Goal: Information Seeking & Learning: Learn about a topic

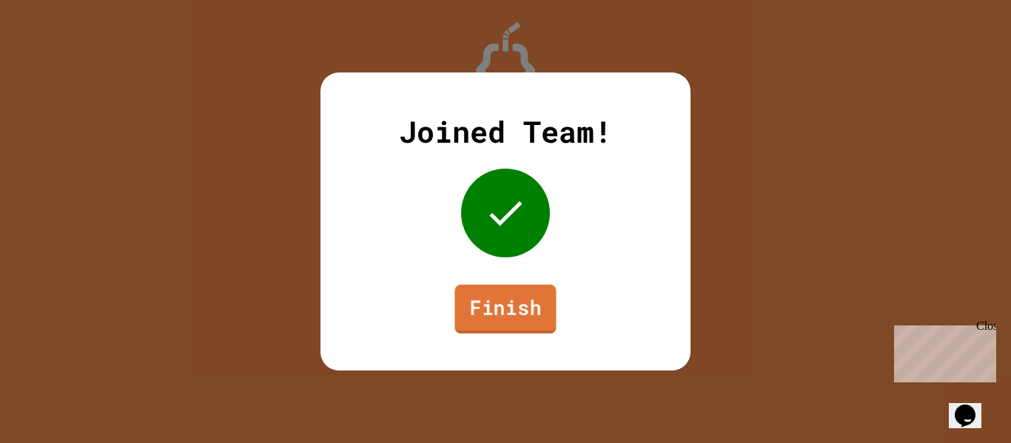
click at [478, 298] on link "Finish" at bounding box center [505, 309] width 101 height 49
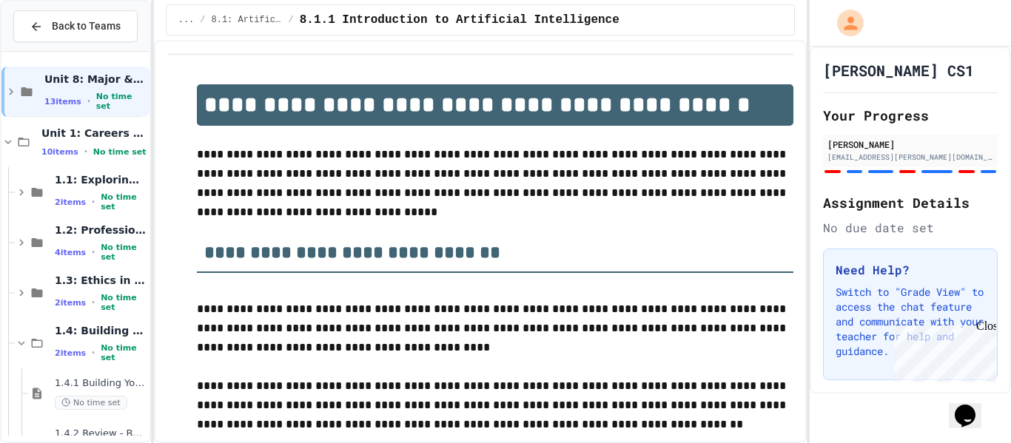
click at [79, 287] on div at bounding box center [75, 360] width 148 height 604
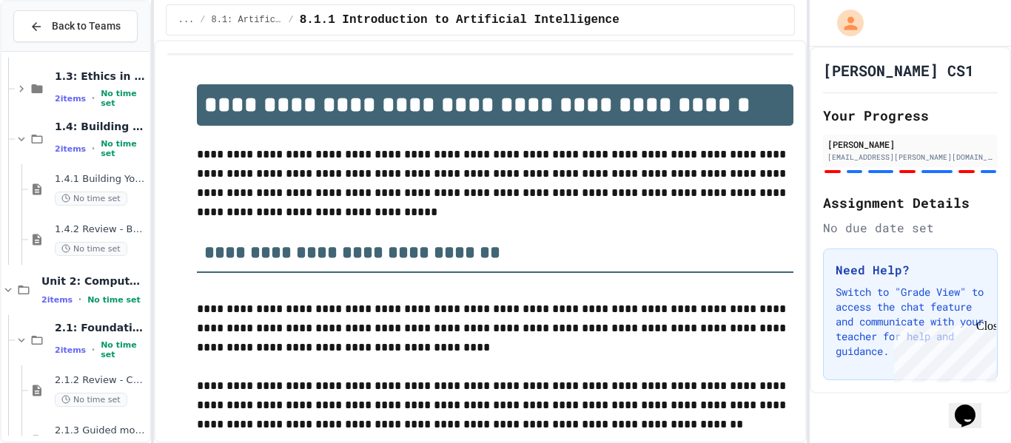
click at [79, 287] on div at bounding box center [75, 155] width 148 height 604
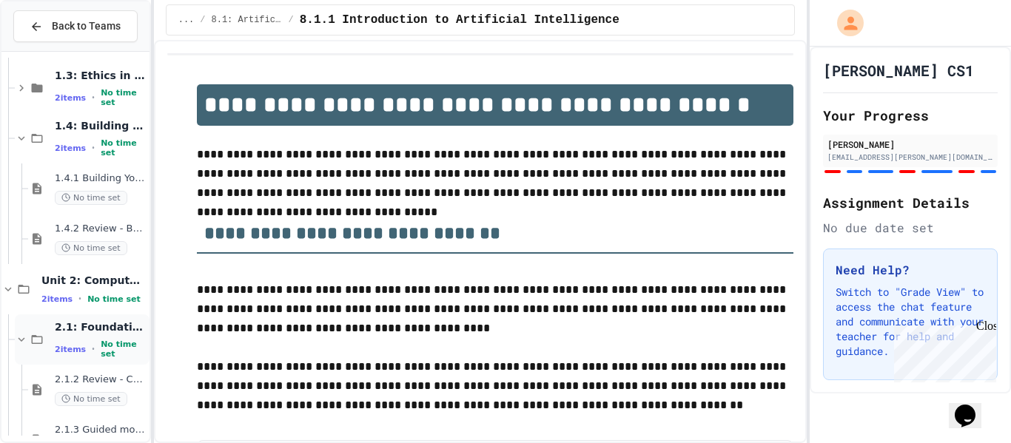
scroll to position [244, 0]
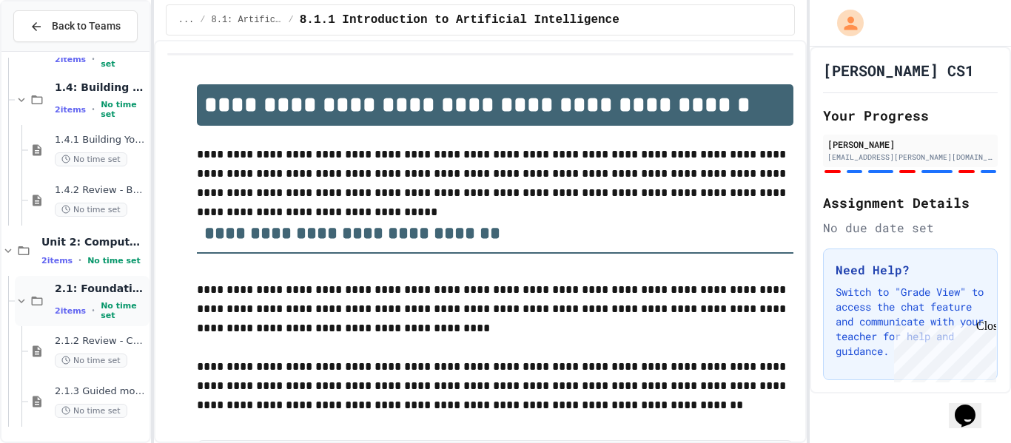
click at [96, 341] on span "2.1.2 Review - Computational Thinking and Problem Solving" at bounding box center [101, 341] width 92 height 13
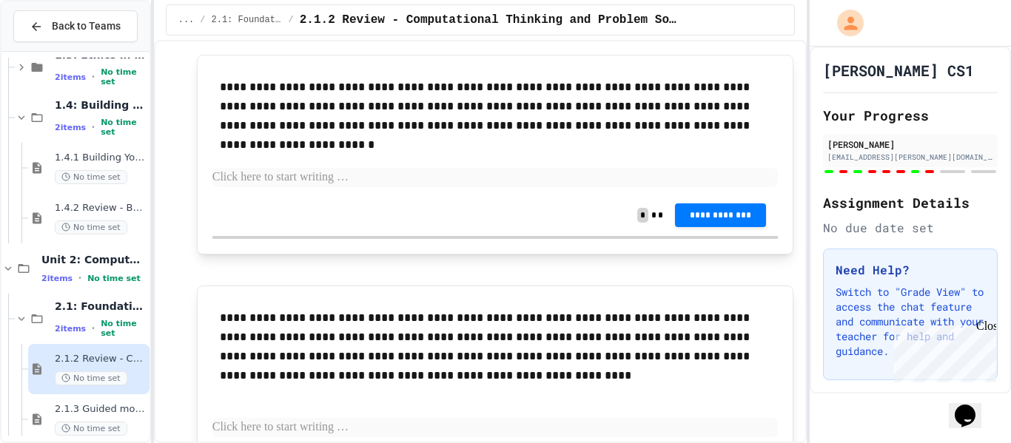
scroll to position [2972, 0]
click at [332, 172] on p at bounding box center [495, 178] width 566 height 19
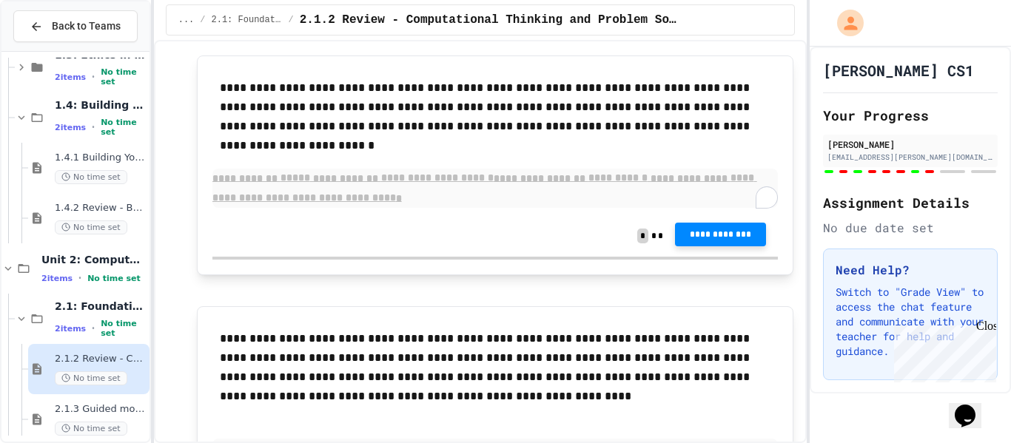
click at [711, 236] on span "**********" at bounding box center [720, 235] width 67 height 12
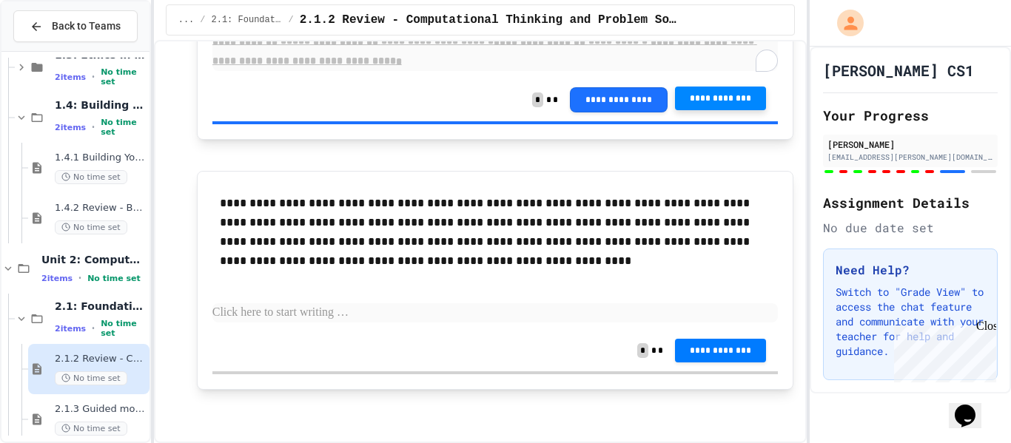
click at [304, 314] on p at bounding box center [495, 313] width 566 height 19
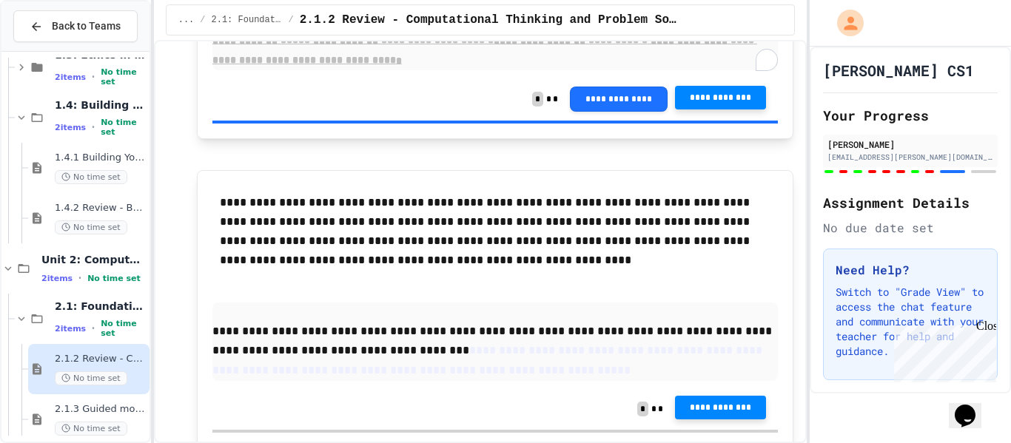
click at [737, 414] on span "**********" at bounding box center [720, 408] width 67 height 12
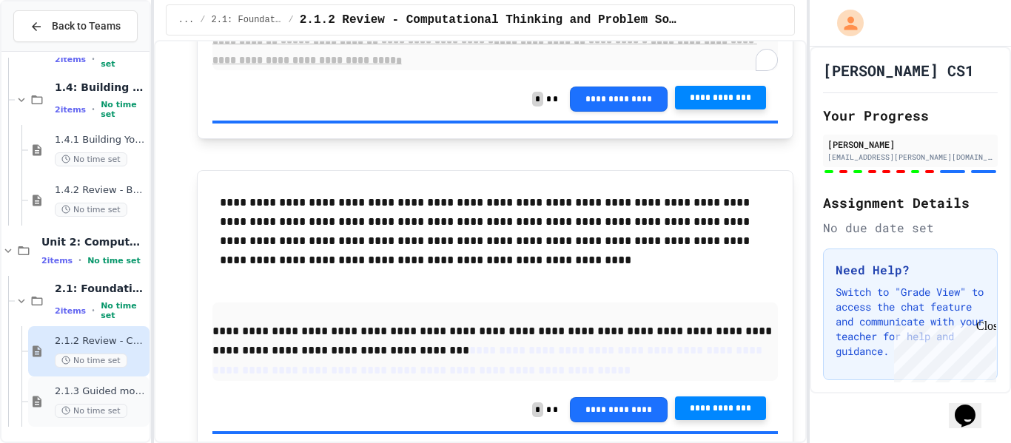
click at [79, 386] on span "2.1.3 Guided morning routine flowchart" at bounding box center [101, 392] width 92 height 13
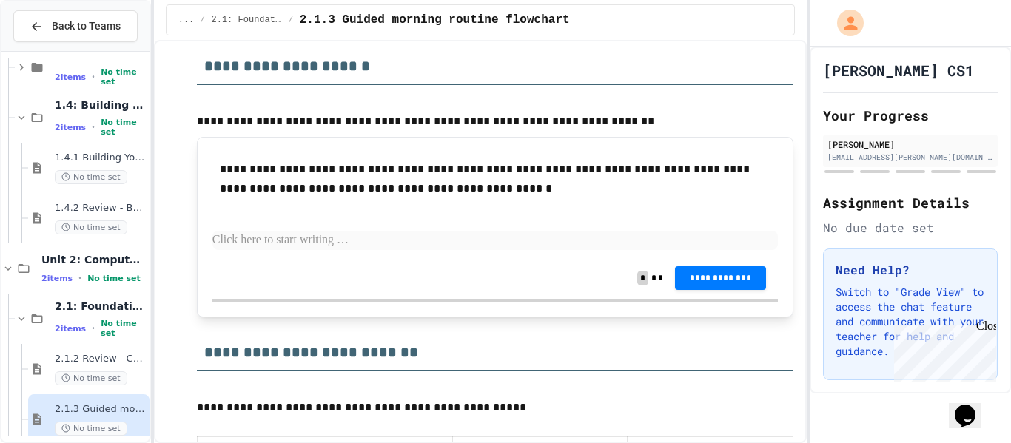
scroll to position [316, 0]
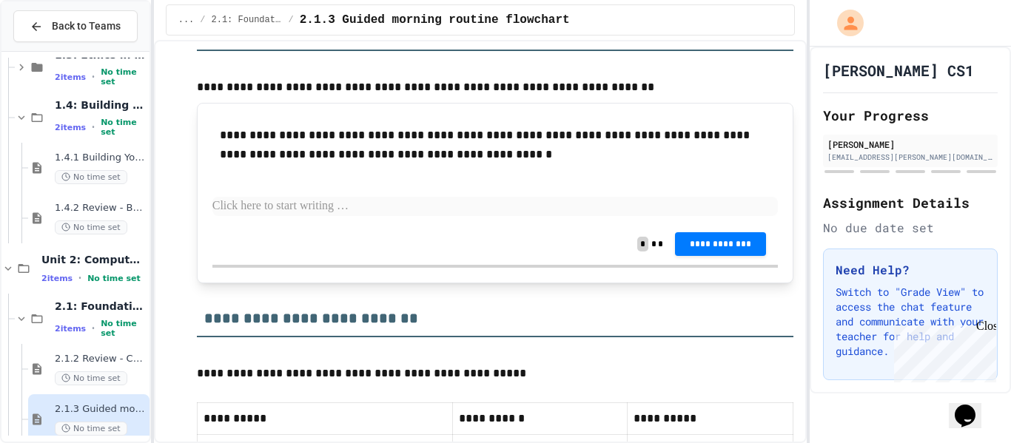
click at [392, 205] on p at bounding box center [495, 206] width 566 height 19
click at [358, 207] on p at bounding box center [495, 206] width 566 height 19
paste div
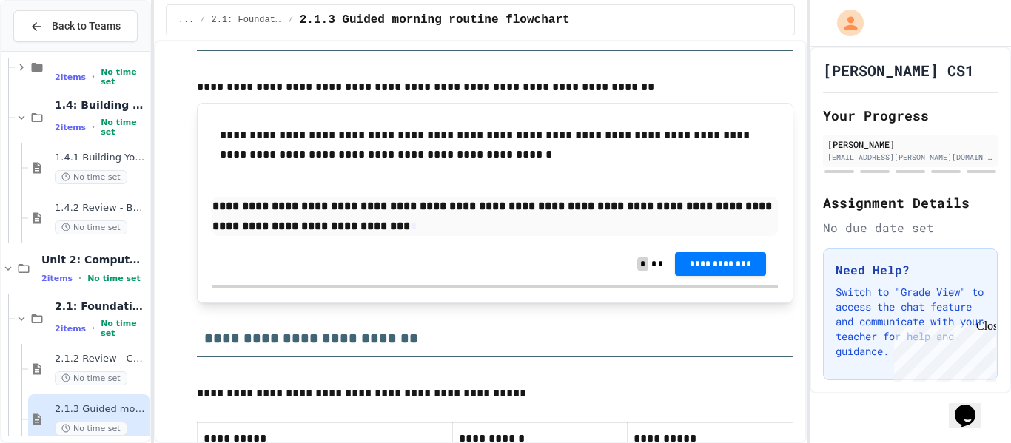
click at [218, 209] on mark "**********" at bounding box center [493, 216] width 563 height 37
click at [703, 265] on span "**********" at bounding box center [720, 264] width 67 height 12
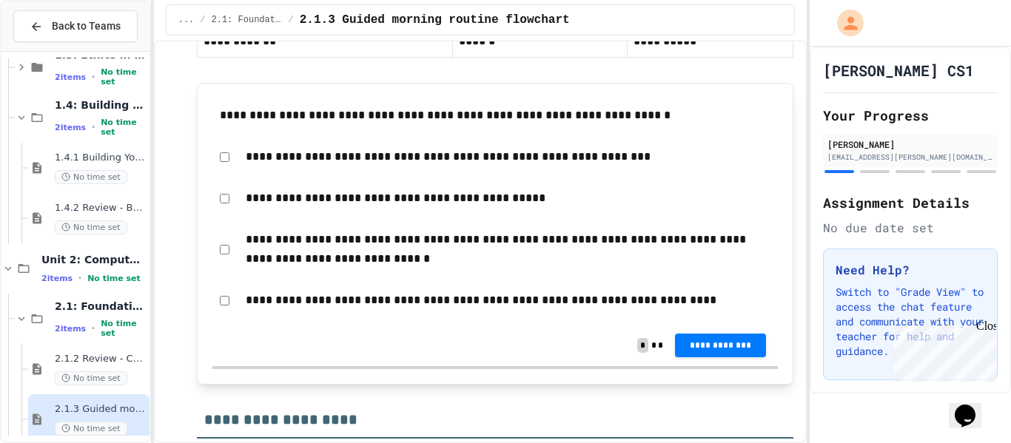
scroll to position [877, 0]
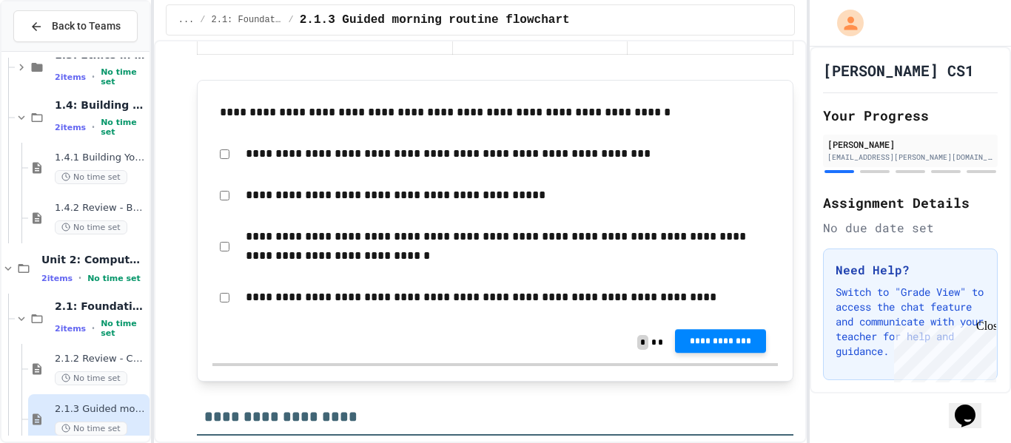
click at [703, 334] on button "**********" at bounding box center [720, 342] width 91 height 24
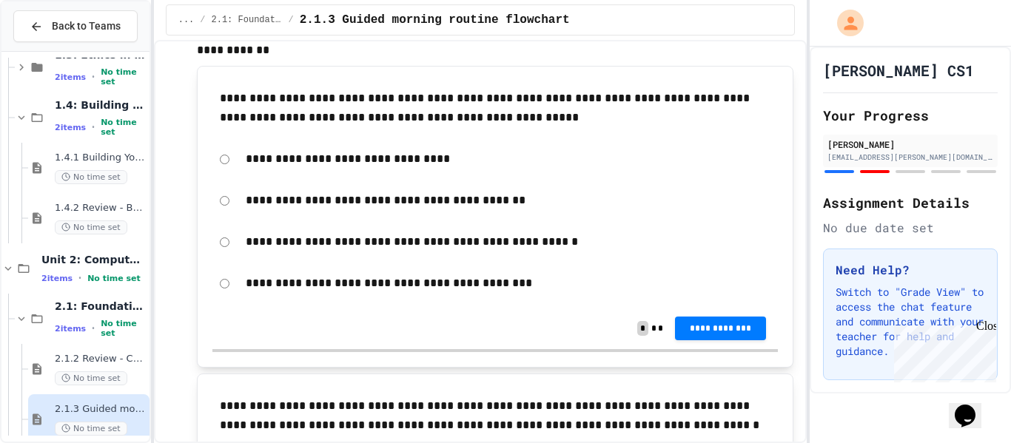
scroll to position [1321, 0]
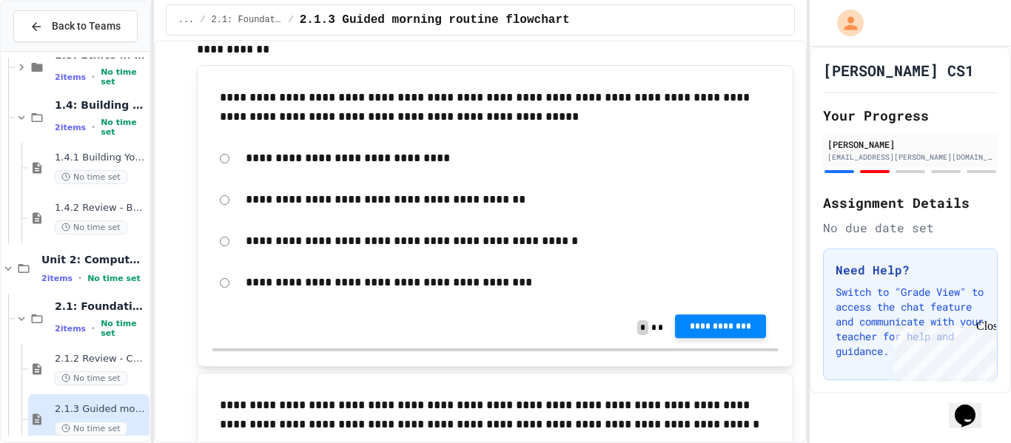
click at [740, 337] on button "**********" at bounding box center [720, 327] width 91 height 24
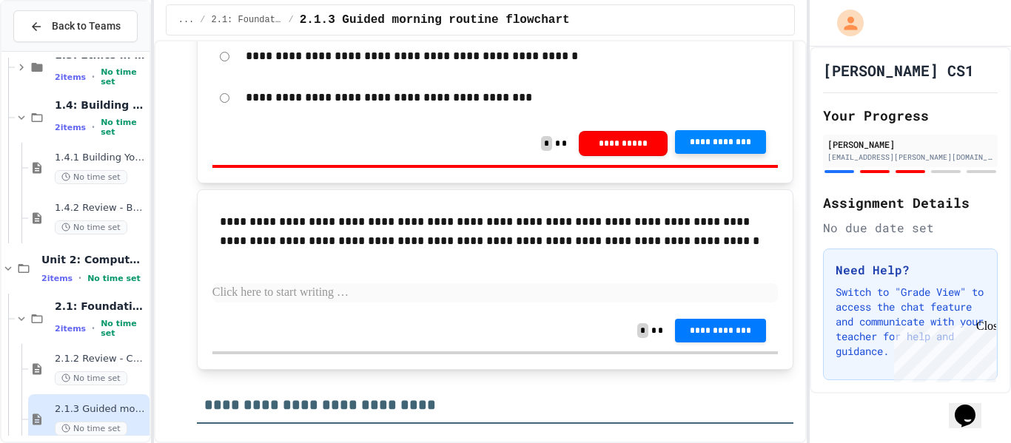
scroll to position [1509, 0]
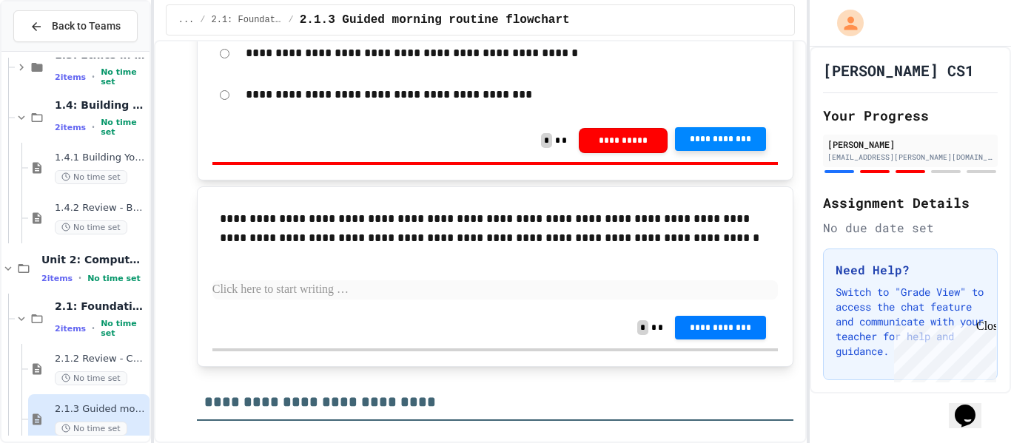
click at [338, 292] on p at bounding box center [495, 290] width 566 height 19
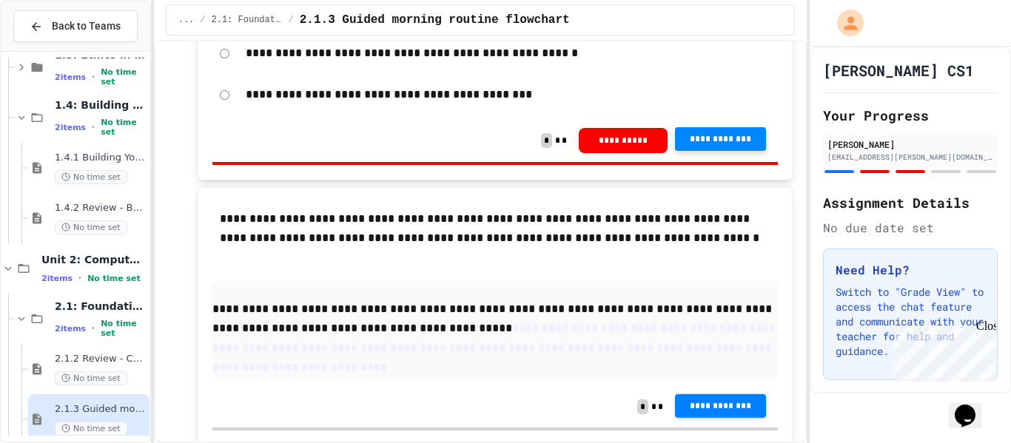
click at [743, 414] on button "**********" at bounding box center [720, 406] width 91 height 24
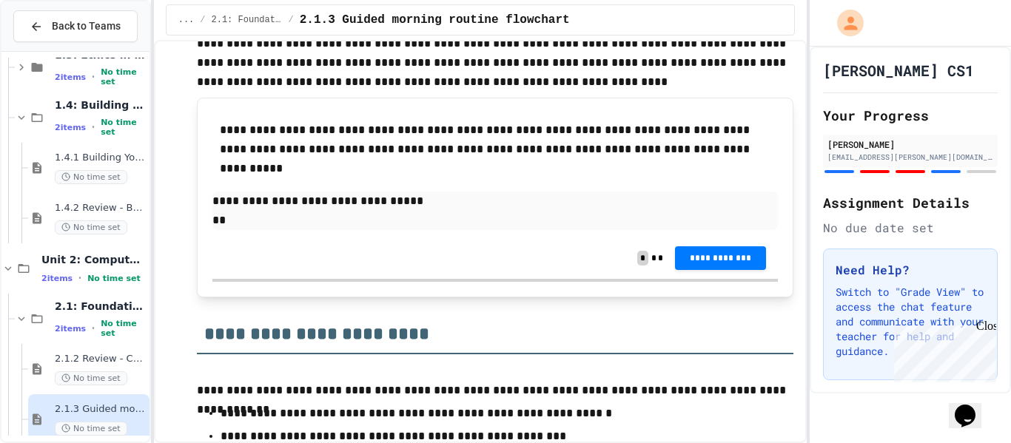
scroll to position [2065, 0]
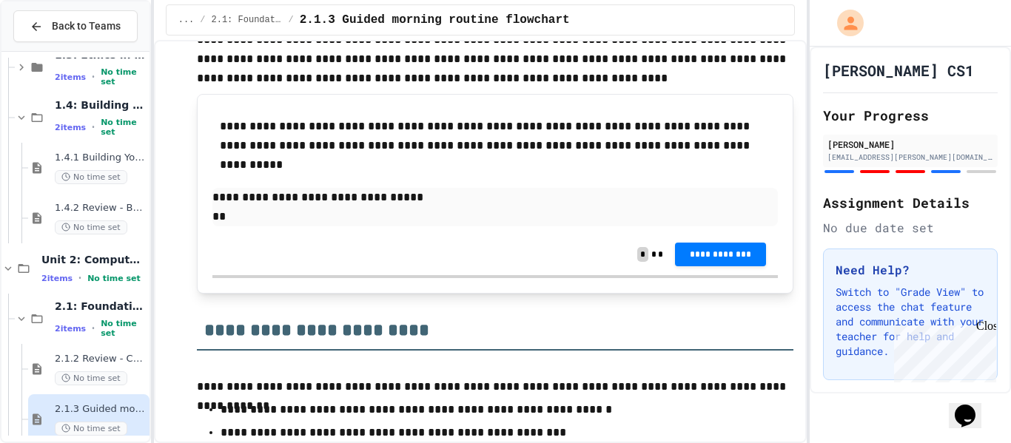
click at [338, 220] on p "**" at bounding box center [495, 216] width 566 height 19
click at [433, 194] on p "**********" at bounding box center [495, 197] width 566 height 19
click at [398, 214] on p "**" at bounding box center [495, 216] width 566 height 19
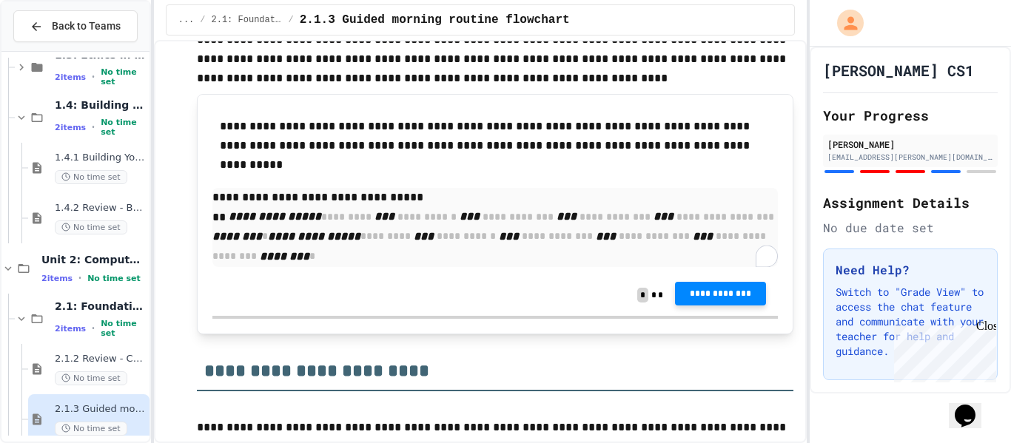
click at [751, 301] on button "**********" at bounding box center [720, 294] width 91 height 24
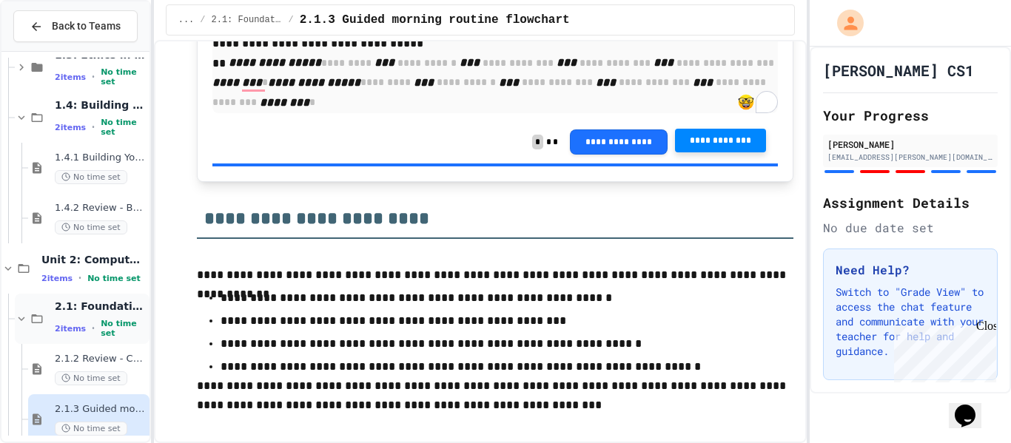
click at [64, 332] on span "2 items" at bounding box center [70, 329] width 31 height 10
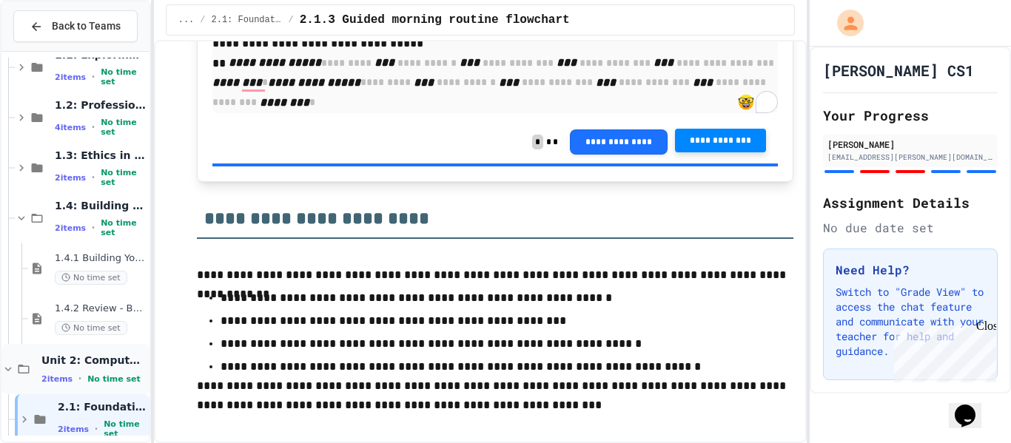
click at [74, 376] on div "2 items • No time set" at bounding box center [93, 379] width 105 height 12
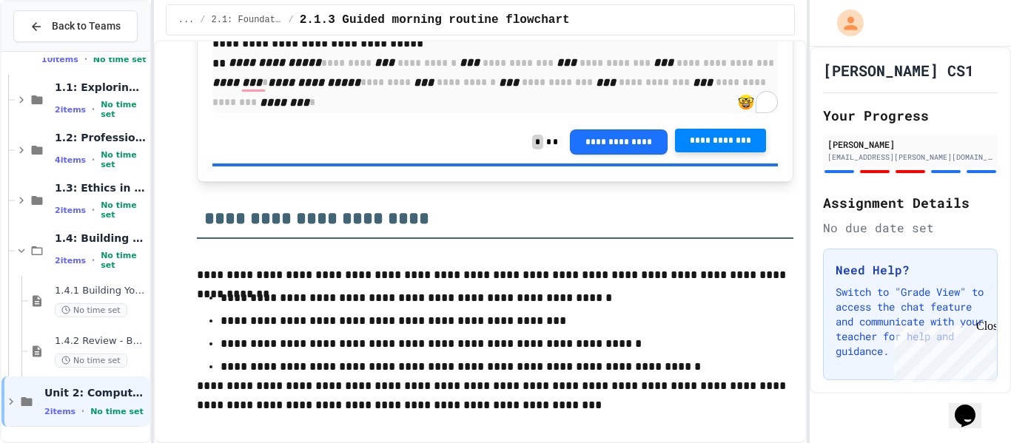
scroll to position [75, 0]
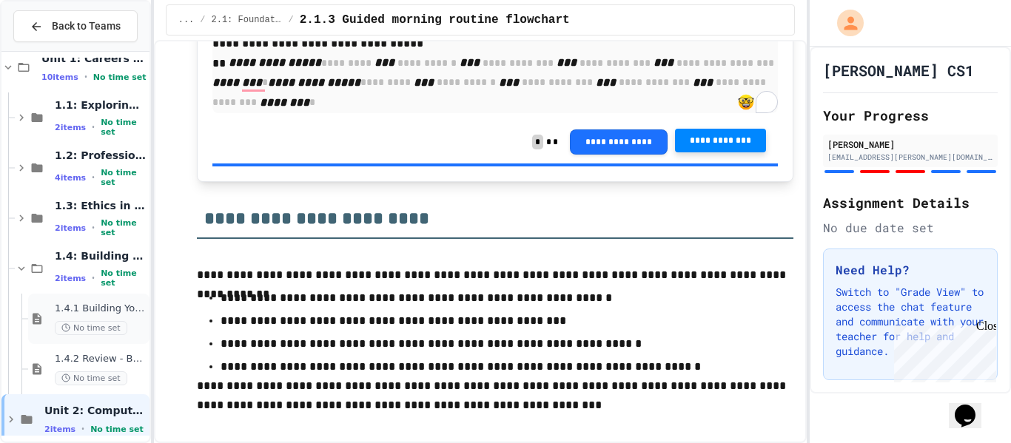
click at [96, 324] on span "No time set" at bounding box center [91, 328] width 73 height 14
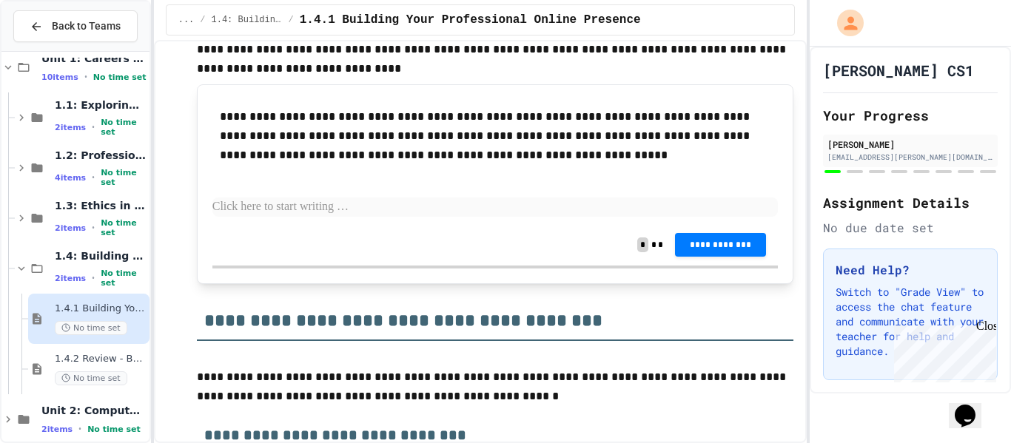
scroll to position [1450, 0]
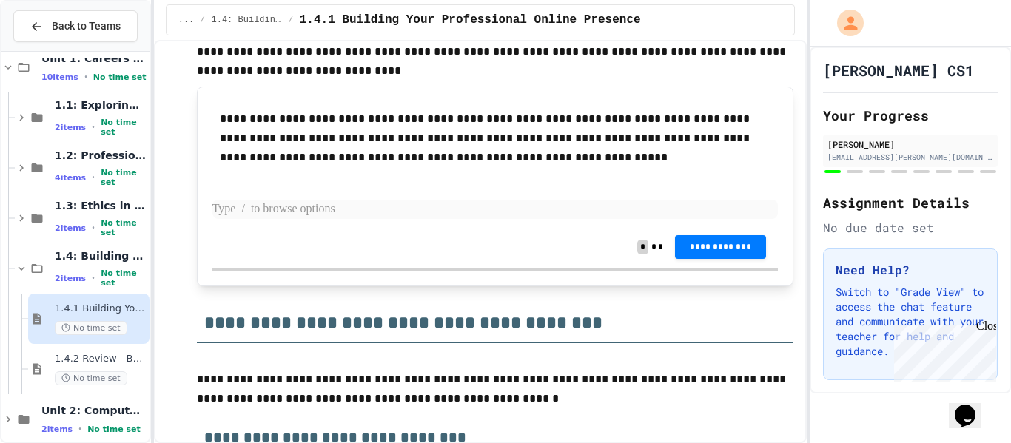
click at [488, 211] on p at bounding box center [495, 209] width 566 height 19
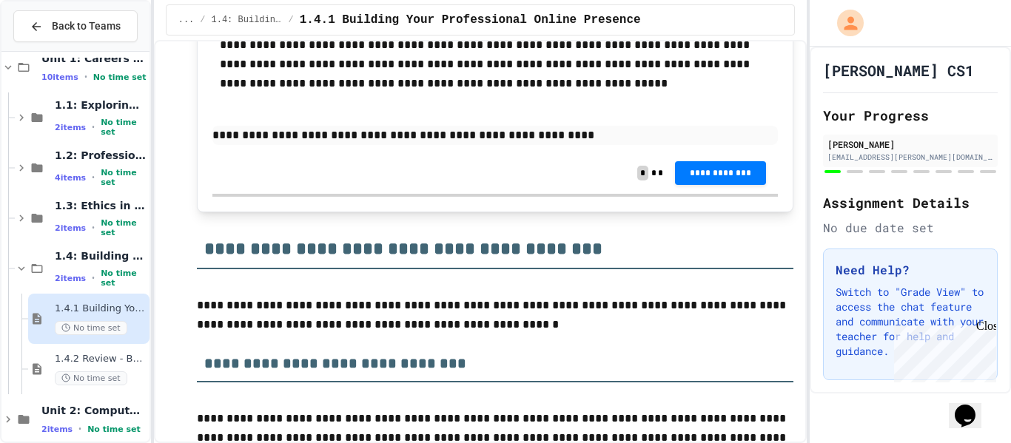
scroll to position [1518, 0]
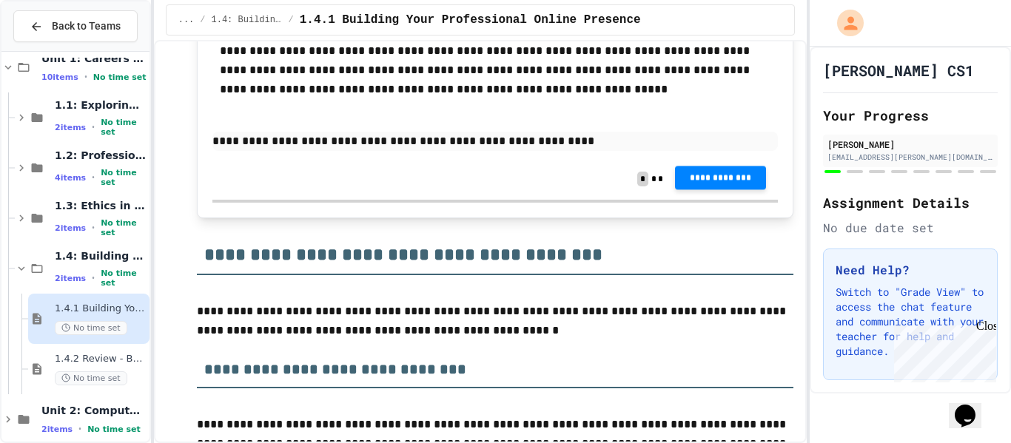
click at [726, 179] on span "**********" at bounding box center [720, 178] width 67 height 12
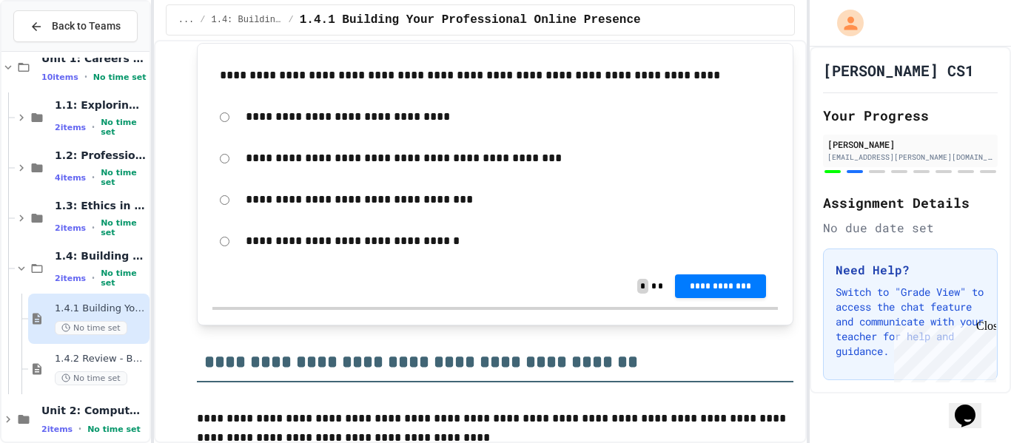
scroll to position [2260, 0]
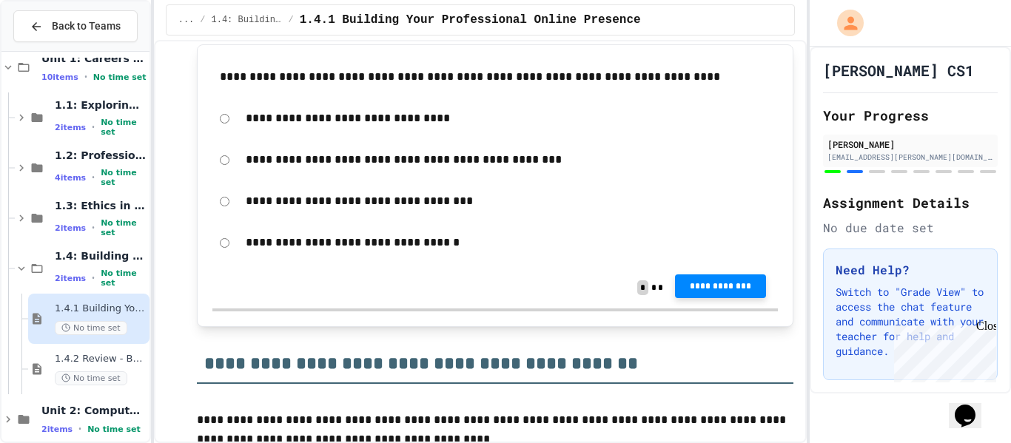
click at [722, 287] on span "**********" at bounding box center [720, 287] width 67 height 12
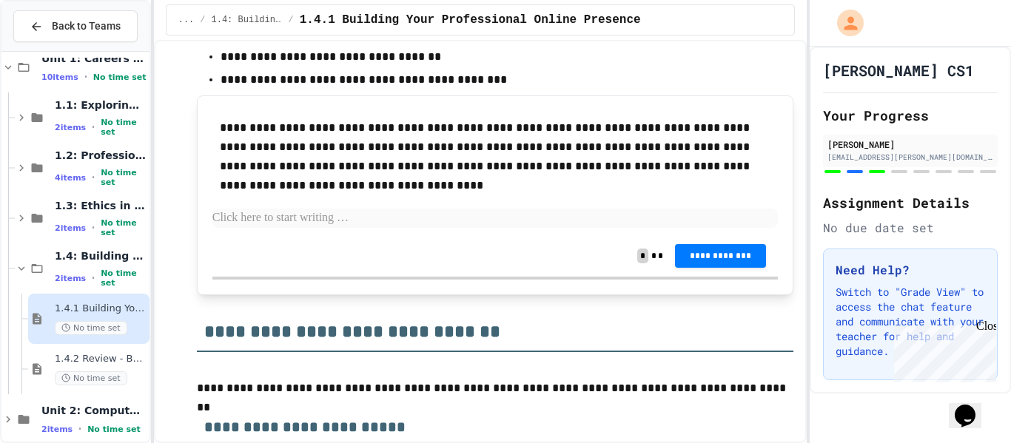
scroll to position [3931, 0]
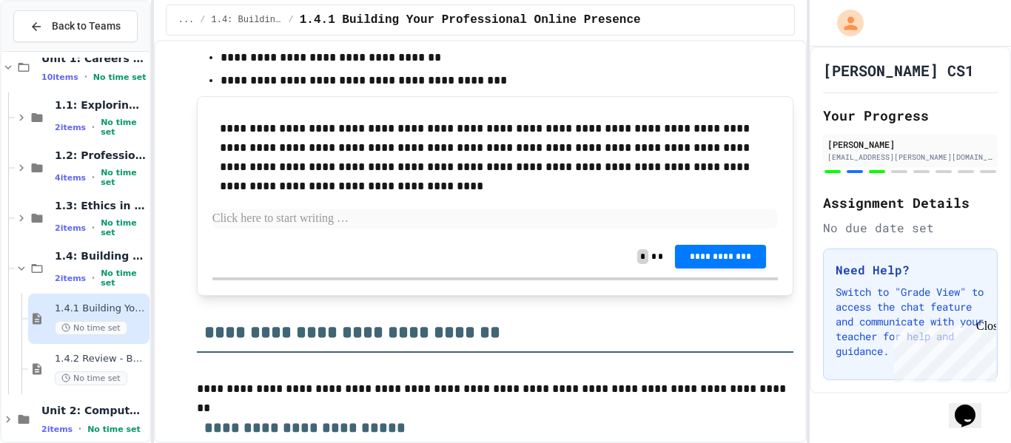
click at [341, 217] on p at bounding box center [495, 219] width 566 height 19
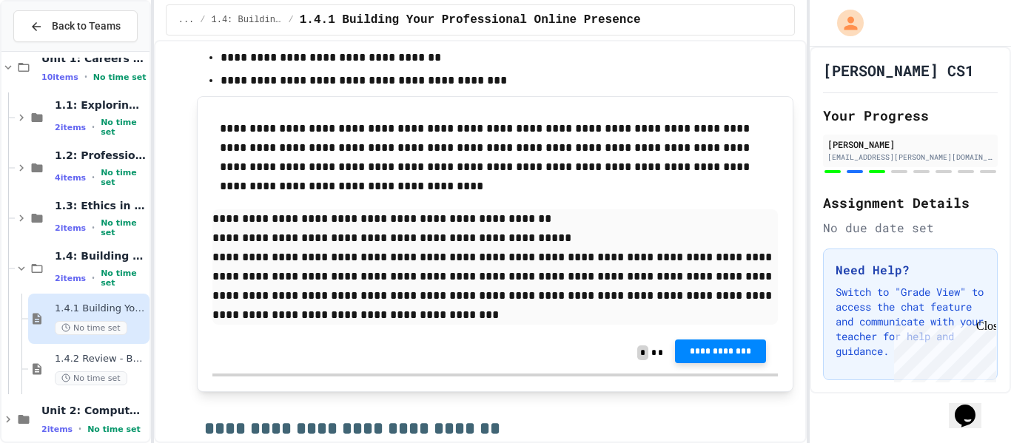
click at [701, 352] on span "**********" at bounding box center [720, 352] width 67 height 12
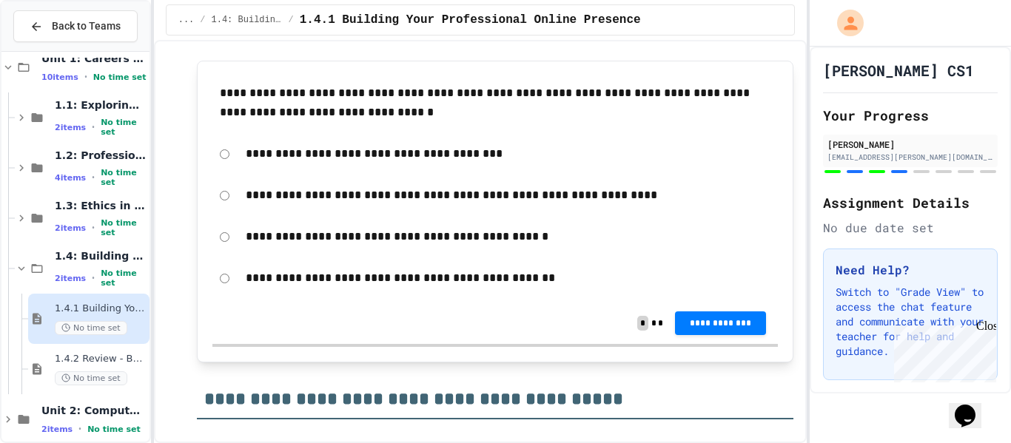
scroll to position [4953, 0]
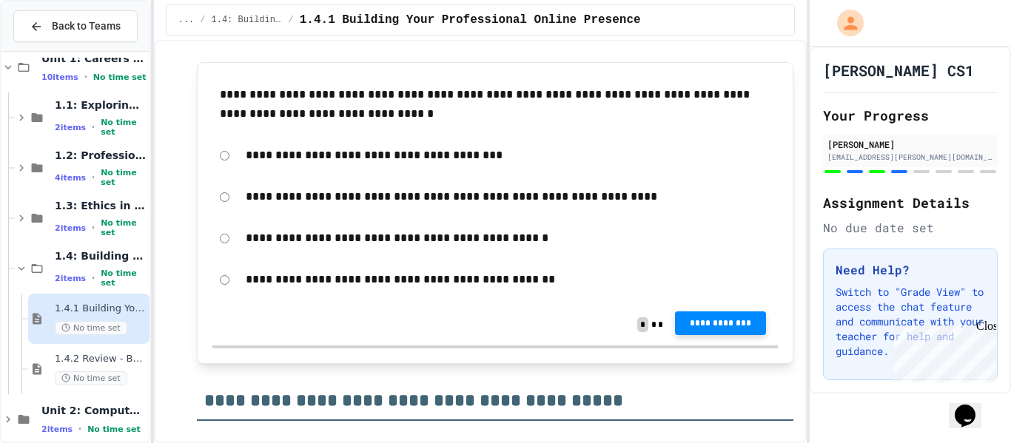
click at [714, 330] on button "**********" at bounding box center [720, 324] width 91 height 24
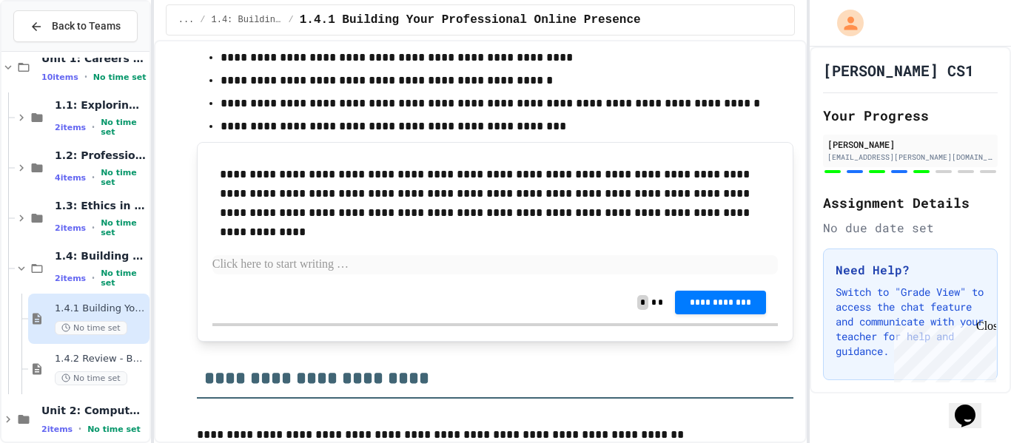
scroll to position [6055, 0]
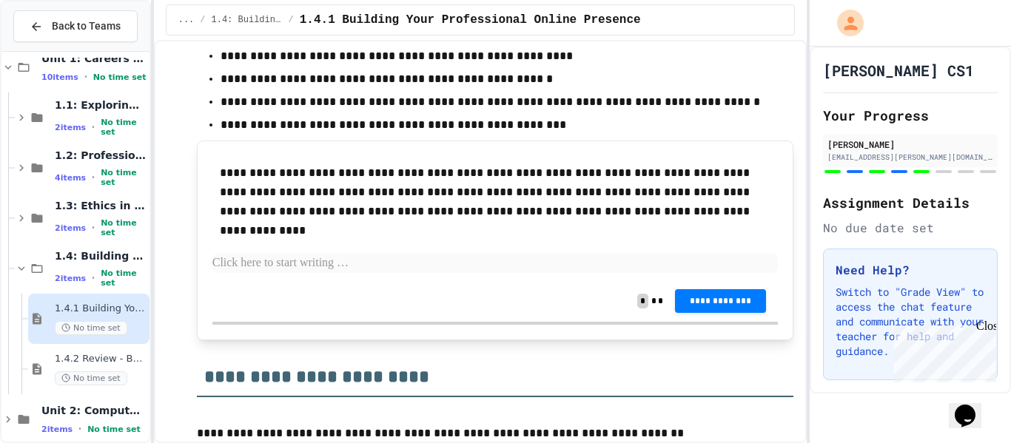
click at [267, 257] on p at bounding box center [495, 263] width 566 height 19
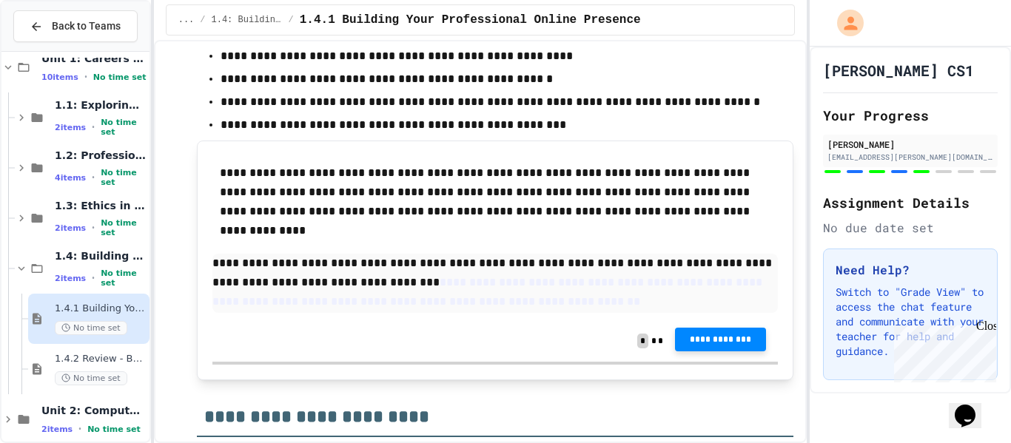
click at [696, 342] on span "**********" at bounding box center [720, 340] width 67 height 12
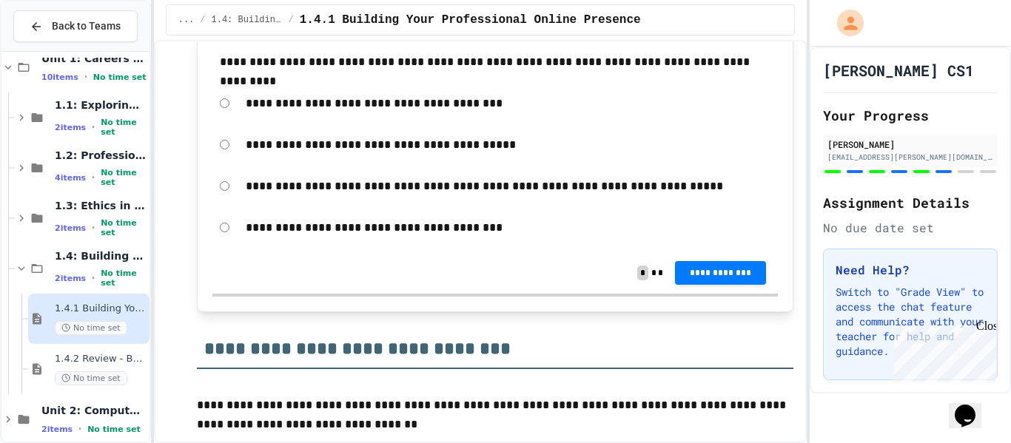
scroll to position [7009, 0]
click at [711, 271] on span "**********" at bounding box center [720, 271] width 67 height 12
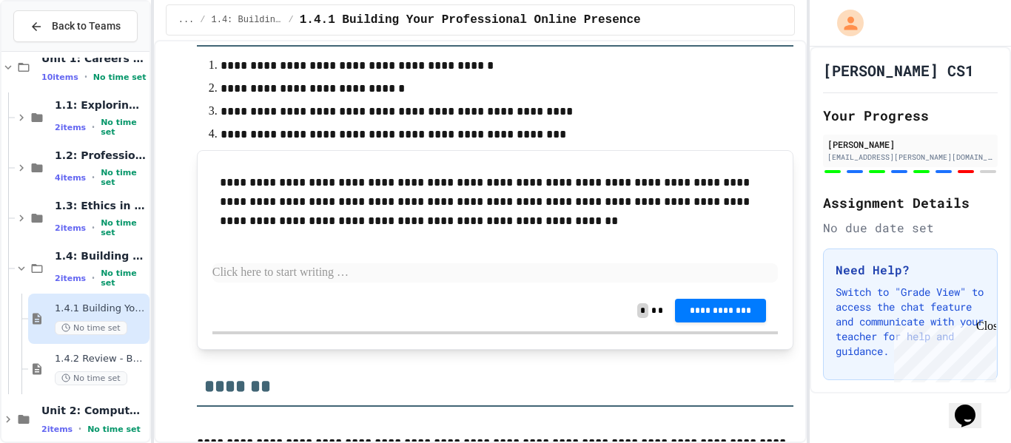
scroll to position [7881, 0]
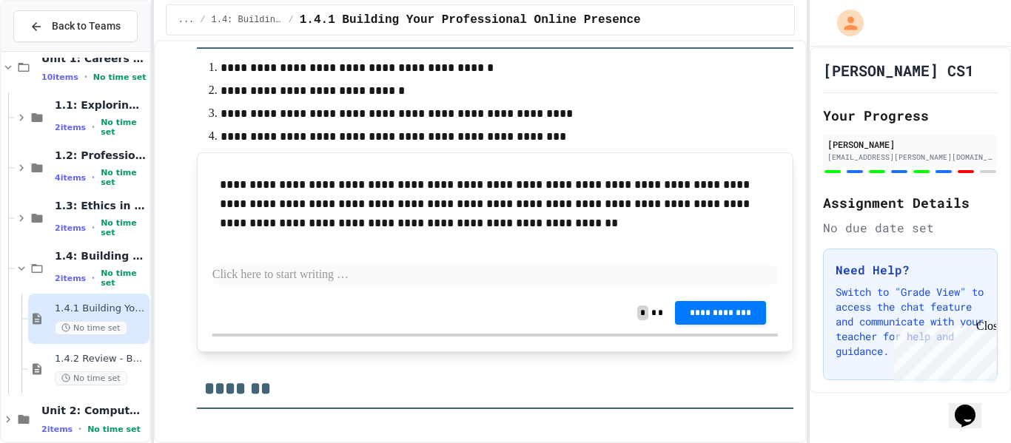
click at [385, 274] on p at bounding box center [495, 275] width 566 height 19
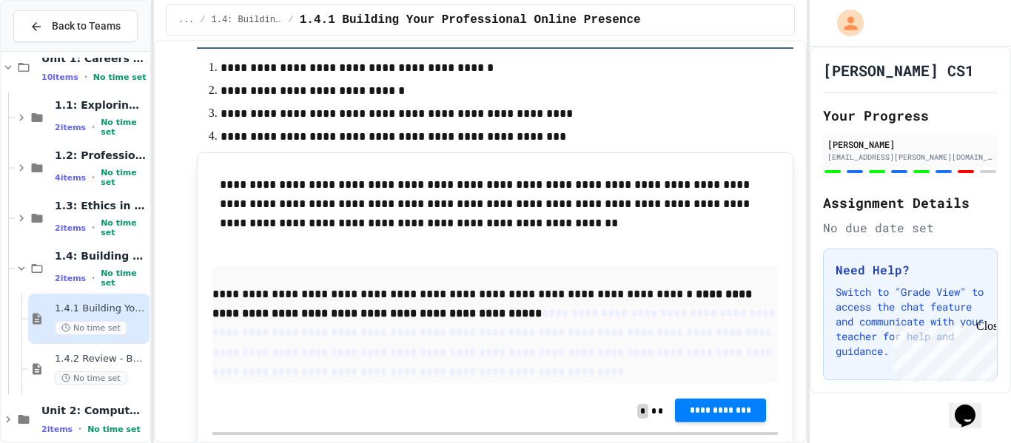
click at [694, 409] on span "**********" at bounding box center [720, 411] width 67 height 12
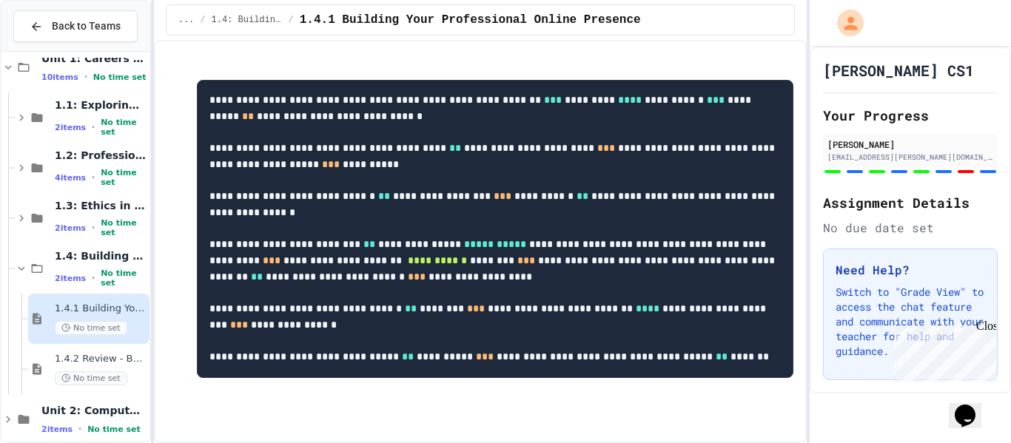
scroll to position [9012, 0]
click at [122, 358] on span "1.4.2 Review - Building Your Professional Online Presence" at bounding box center [101, 359] width 92 height 13
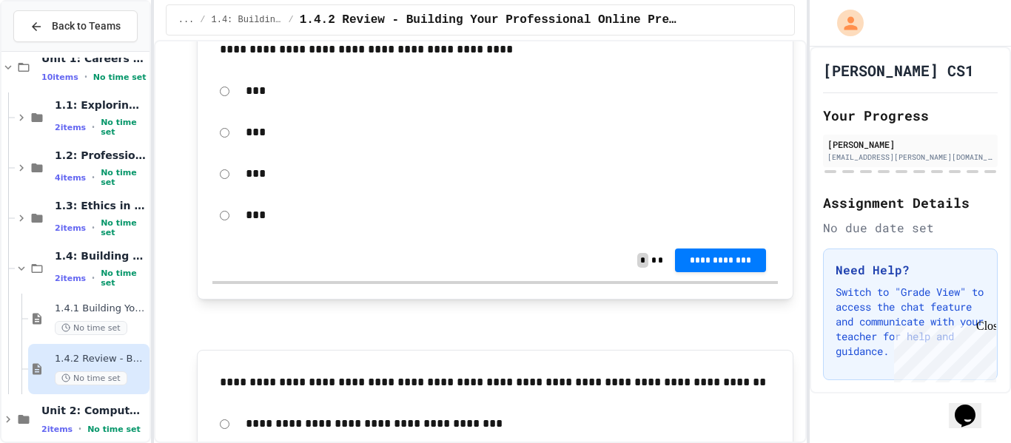
scroll to position [161, 0]
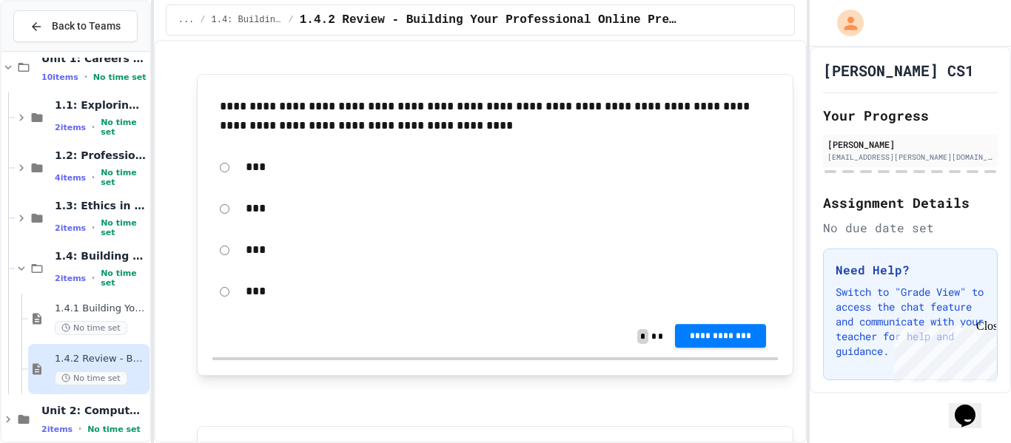
click at [705, 333] on span "**********" at bounding box center [720, 336] width 67 height 12
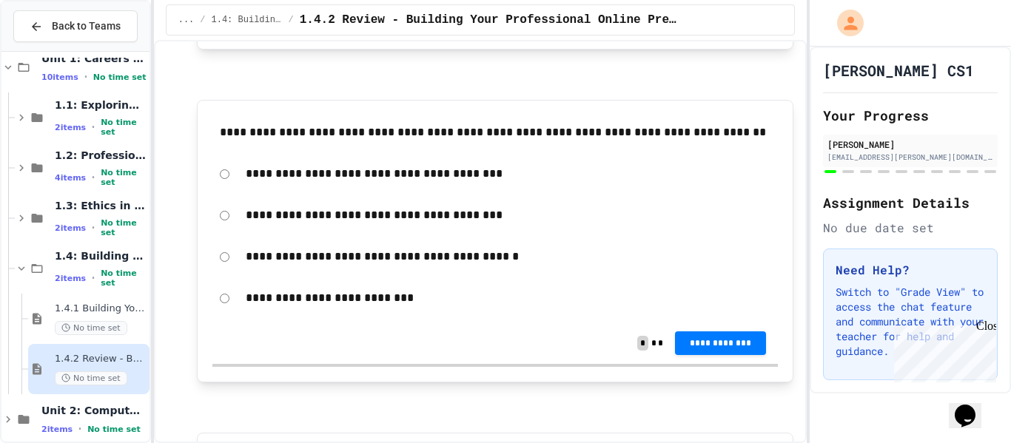
scroll to position [490, 0]
click at [685, 333] on button "**********" at bounding box center [720, 341] width 91 height 24
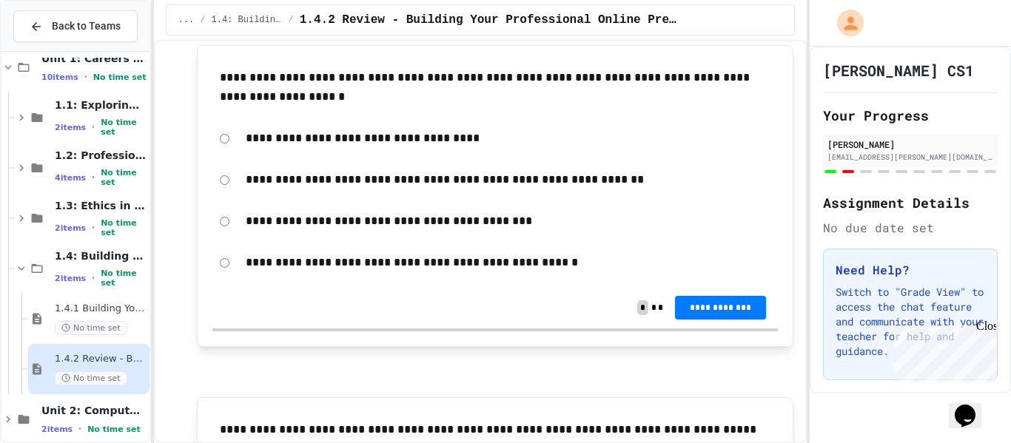
scroll to position [880, 0]
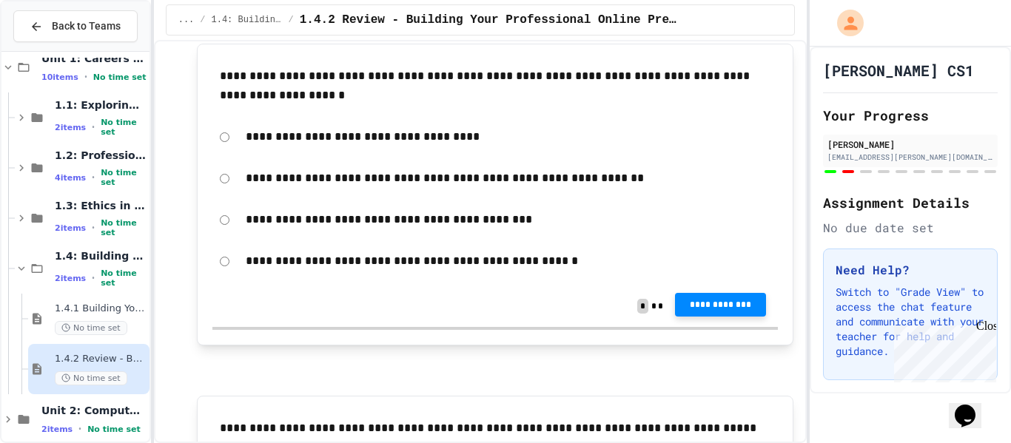
click at [677, 308] on button "**********" at bounding box center [720, 305] width 91 height 24
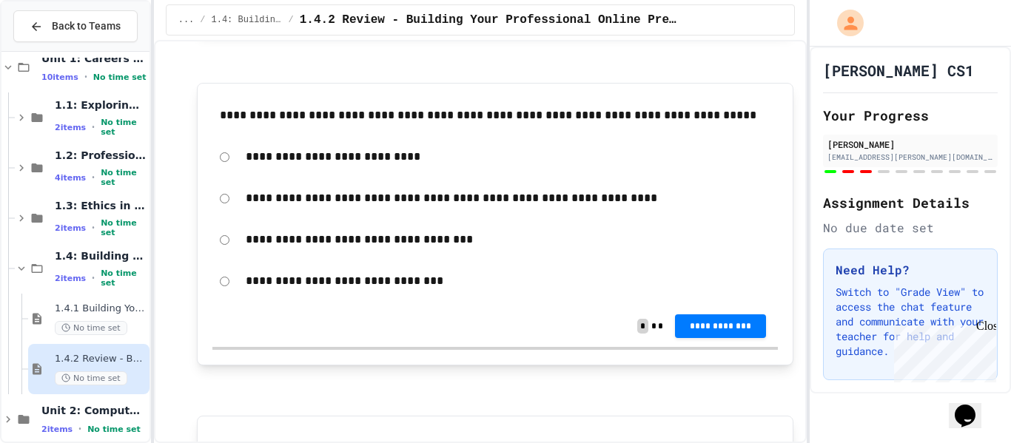
scroll to position [1185, 0]
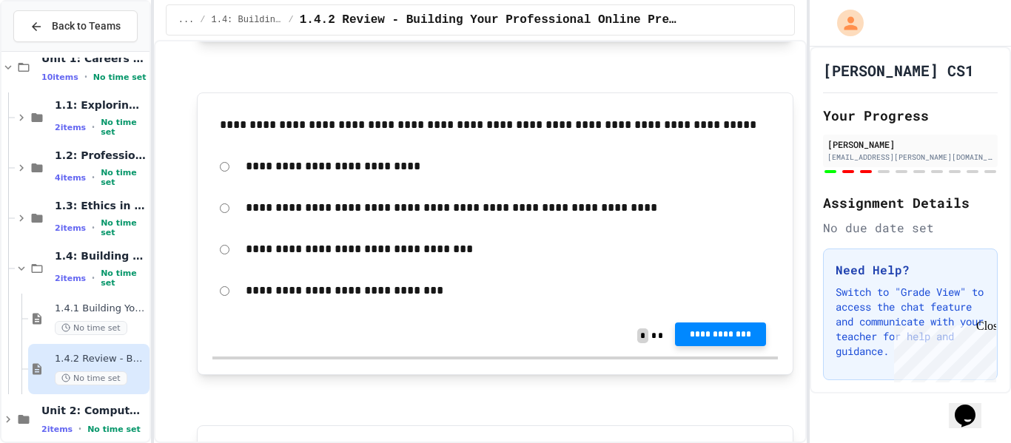
click at [710, 333] on span "**********" at bounding box center [720, 335] width 67 height 12
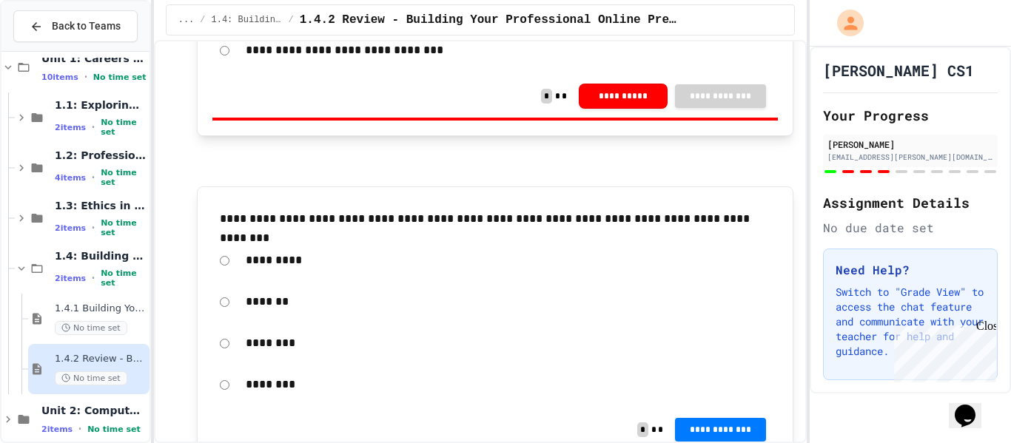
scroll to position [1445, 0]
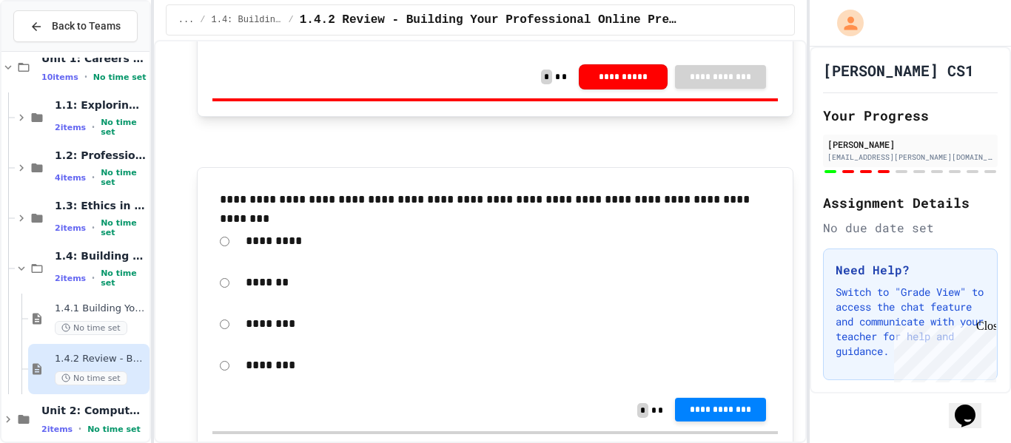
click at [713, 415] on span "**********" at bounding box center [720, 410] width 67 height 12
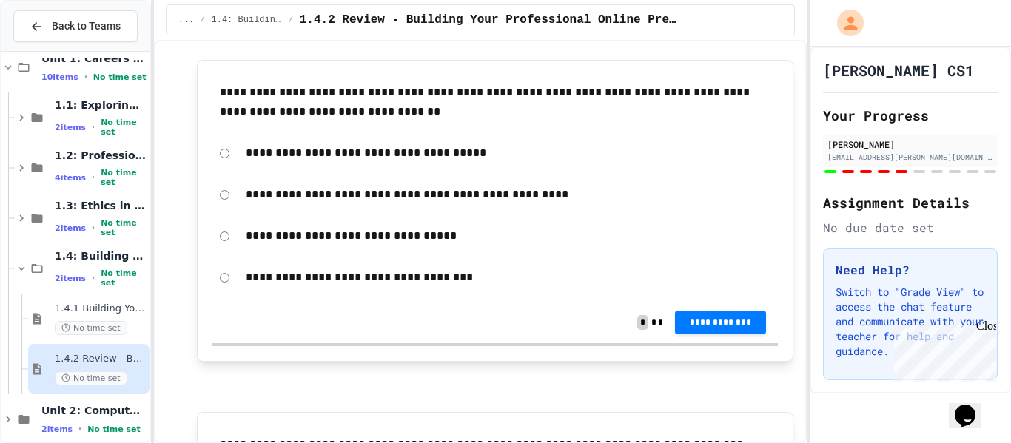
scroll to position [1881, 0]
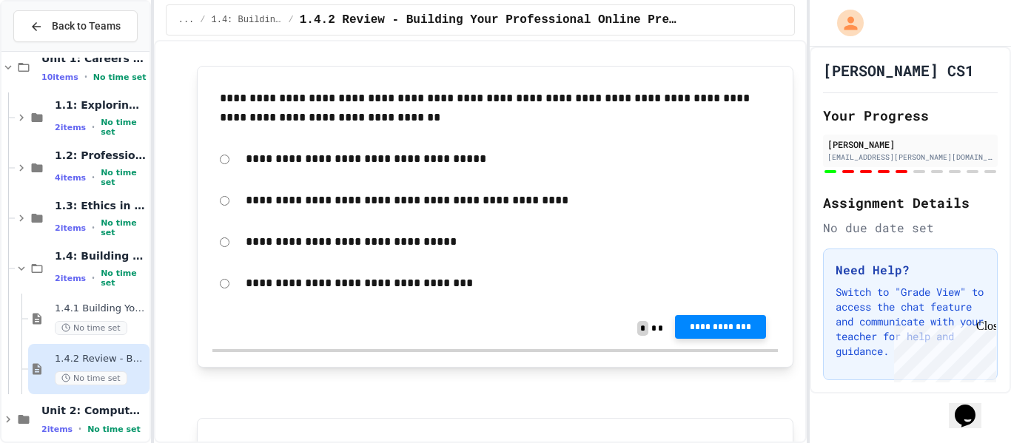
click at [703, 328] on span "**********" at bounding box center [720, 327] width 67 height 12
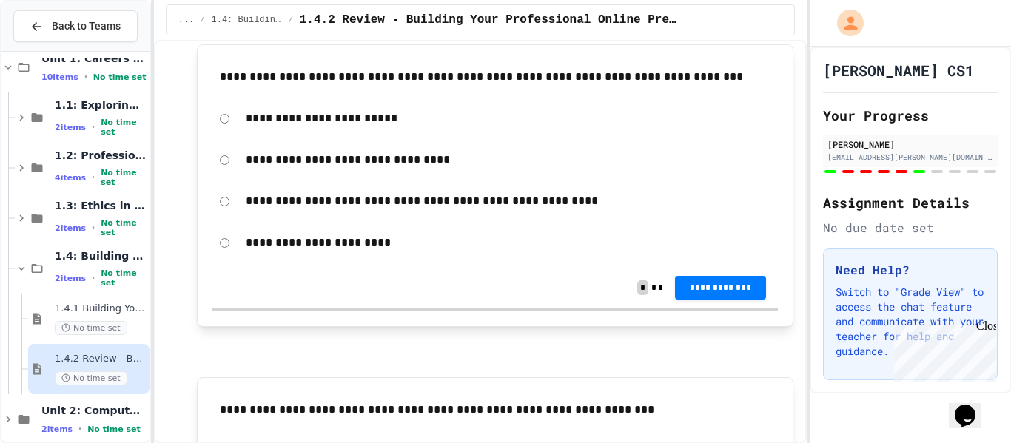
scroll to position [2258, 0]
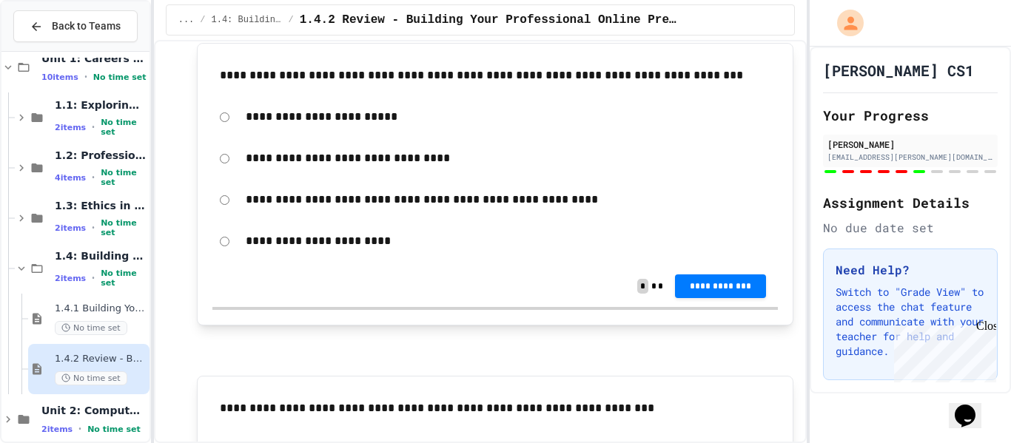
click at [218, 155] on div "**********" at bounding box center [495, 158] width 566 height 34
click at [689, 281] on span "**********" at bounding box center [720, 285] width 67 height 12
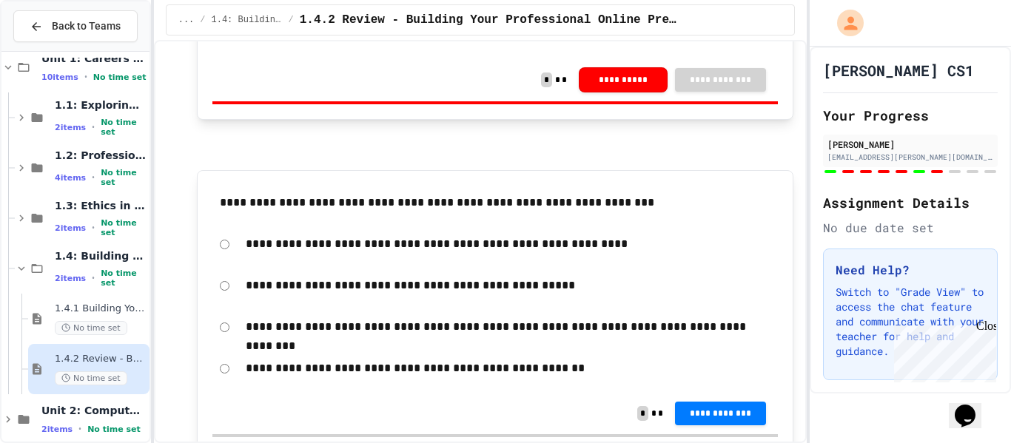
scroll to position [2544, 0]
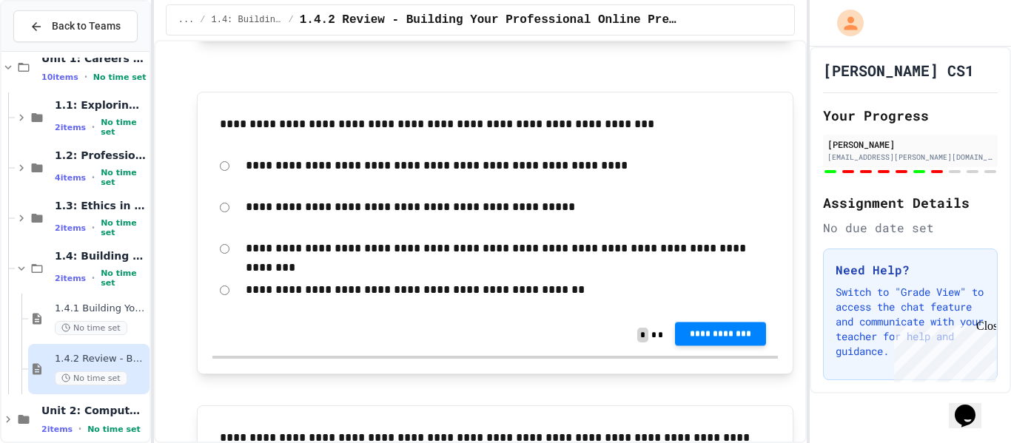
click at [709, 334] on span "**********" at bounding box center [720, 334] width 67 height 12
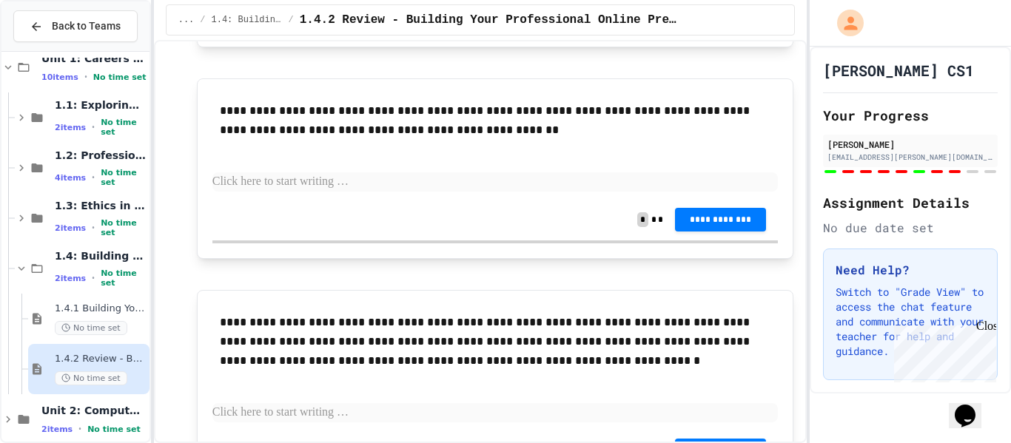
scroll to position [2874, 0]
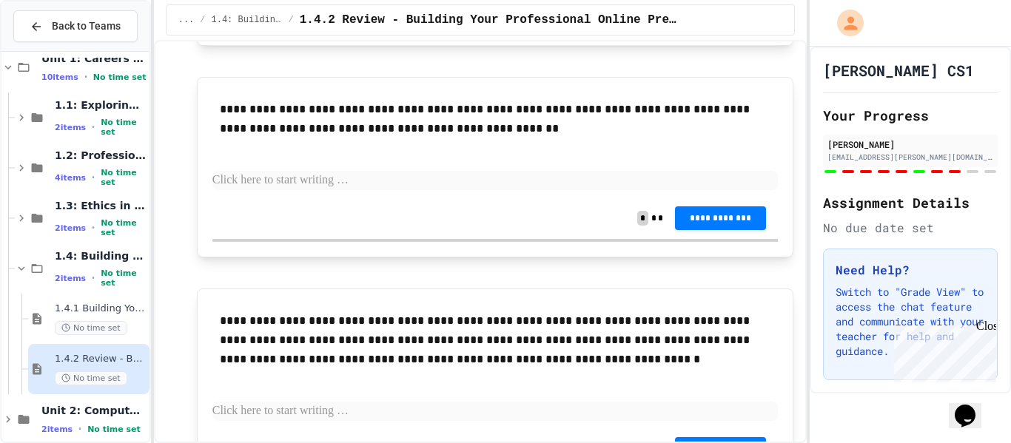
click at [591, 183] on p at bounding box center [495, 180] width 566 height 19
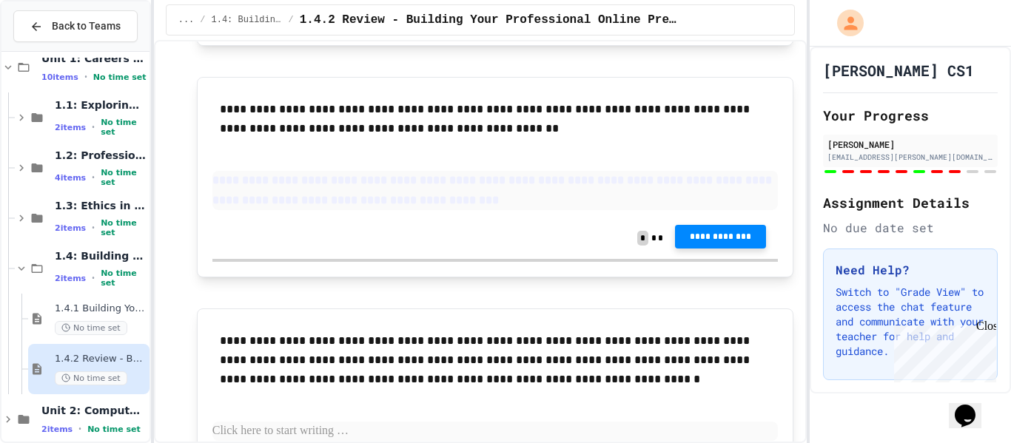
click at [691, 232] on span "**********" at bounding box center [720, 237] width 67 height 12
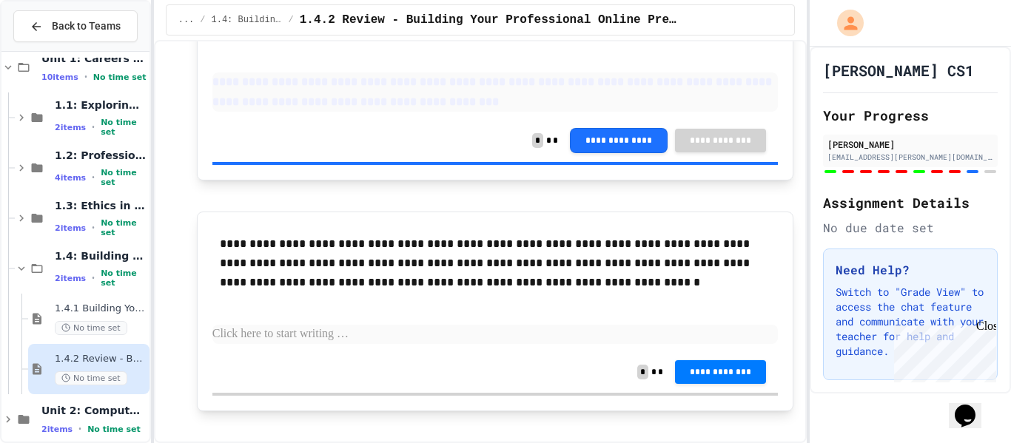
scroll to position [2995, 0]
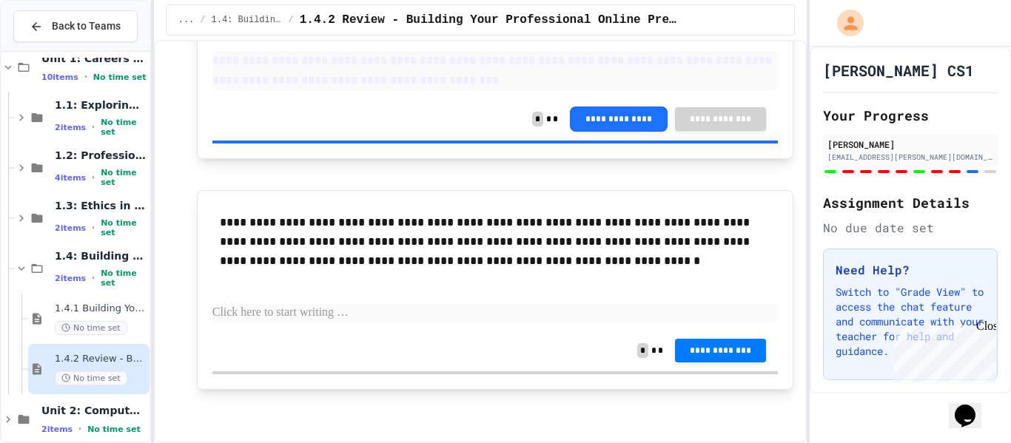
click at [304, 308] on p at bounding box center [495, 313] width 566 height 19
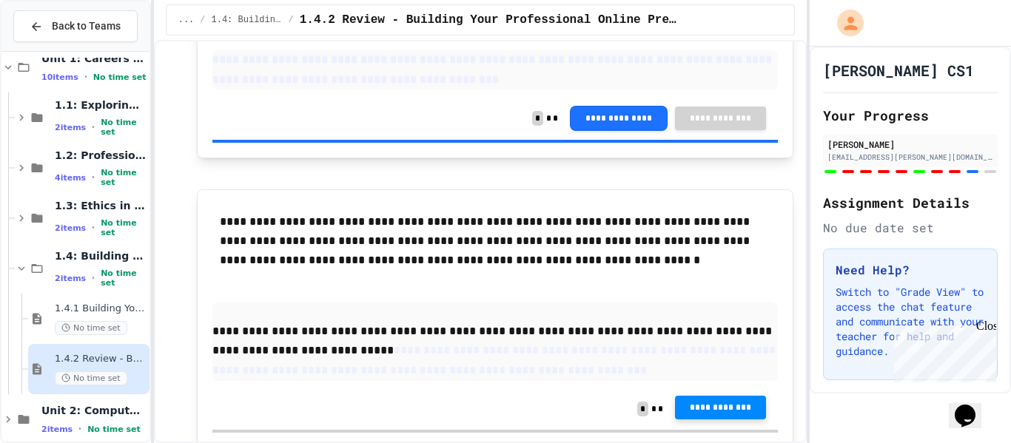
click at [743, 405] on span "**********" at bounding box center [720, 408] width 67 height 12
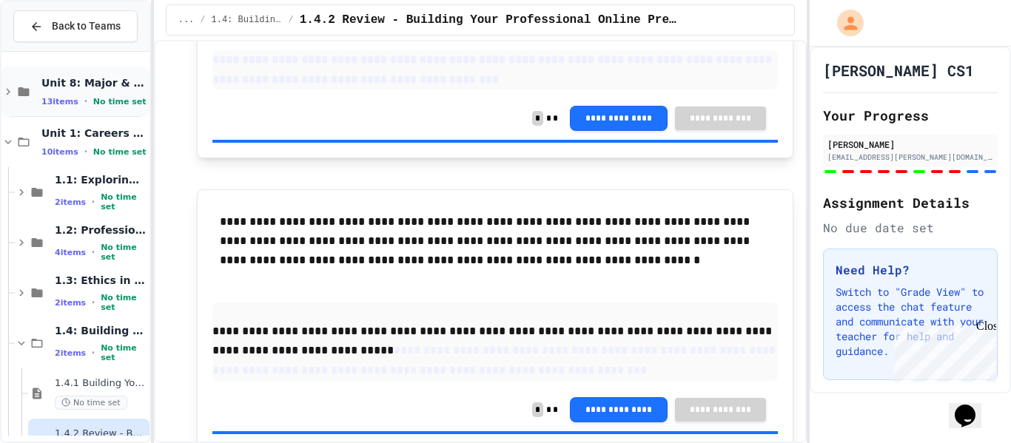
click at [74, 82] on span "Unit 8: Major & Emerging Technologies" at bounding box center [93, 82] width 105 height 13
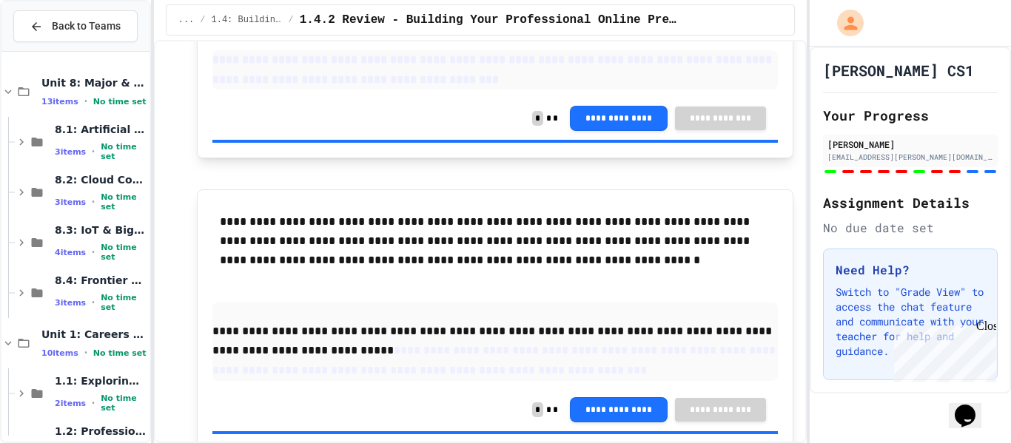
click at [74, 82] on span "Unit 8: Major & Emerging Technologies" at bounding box center [93, 82] width 105 height 13
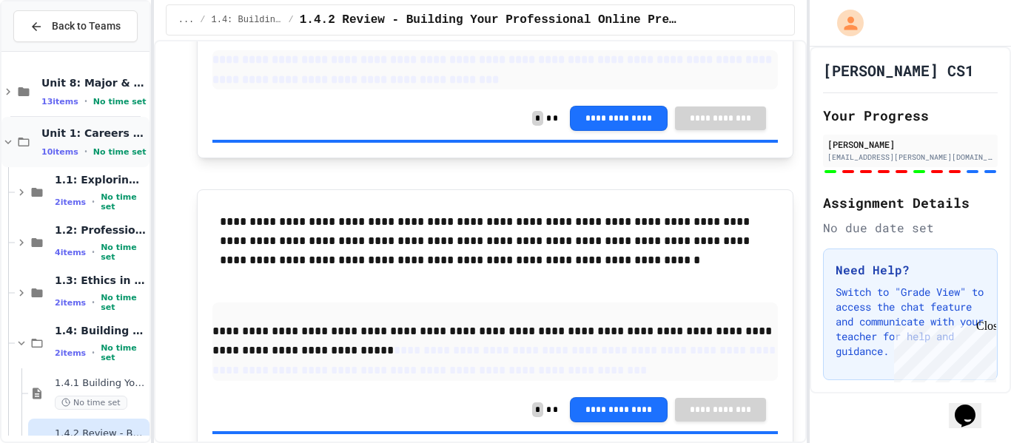
click at [87, 133] on span "Unit 1: Careers & Professionalism" at bounding box center [93, 133] width 105 height 13
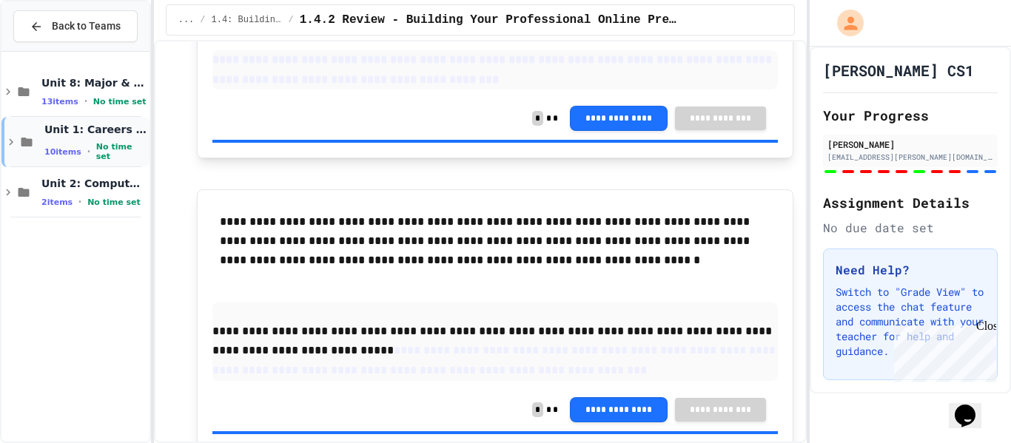
click at [87, 133] on span "Unit 1: Careers & Professionalism" at bounding box center [95, 129] width 102 height 13
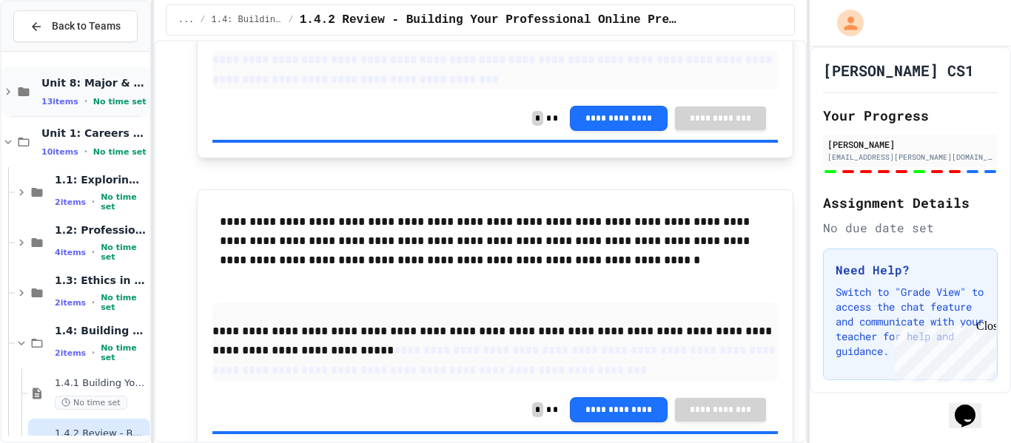
click at [78, 87] on span "Unit 8: Major & Emerging Technologies" at bounding box center [93, 82] width 105 height 13
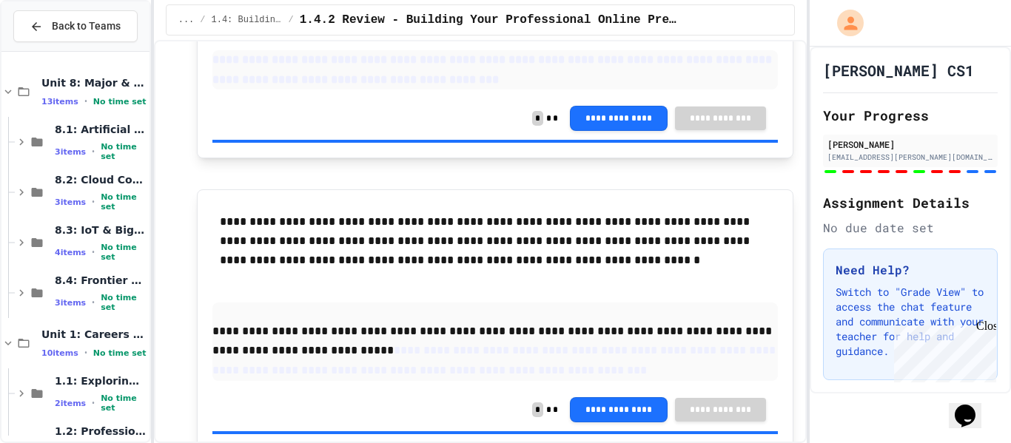
click at [78, 87] on span "Unit 8: Major & Emerging Technologies" at bounding box center [93, 82] width 105 height 13
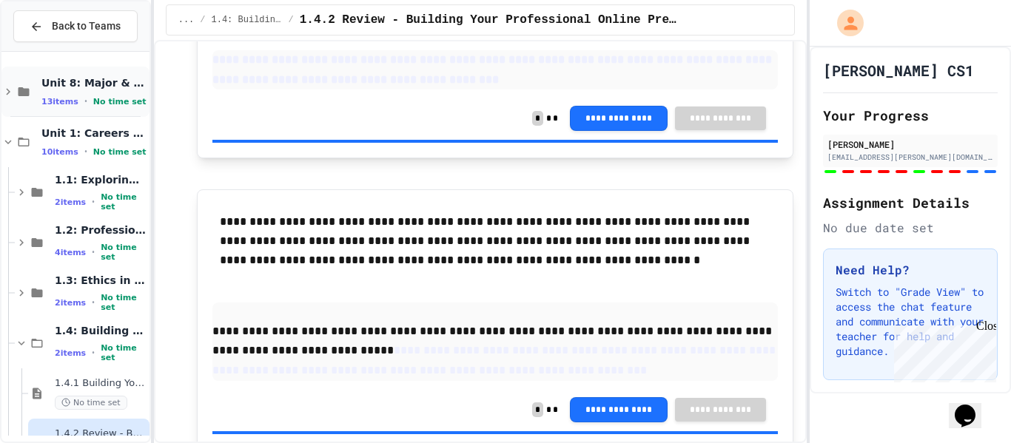
click at [84, 78] on span "Unit 8: Major & Emerging Technologies" at bounding box center [93, 82] width 105 height 13
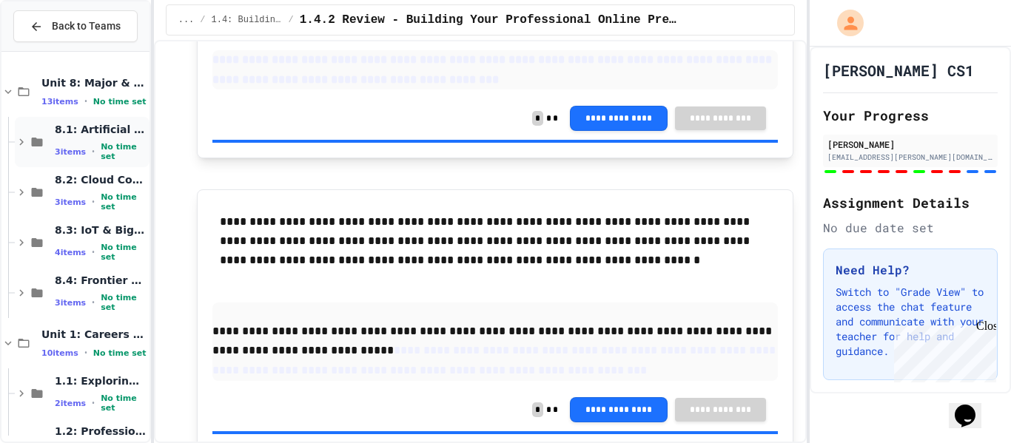
click at [88, 129] on span "8.1: Artificial Intelligence Basics" at bounding box center [101, 129] width 92 height 13
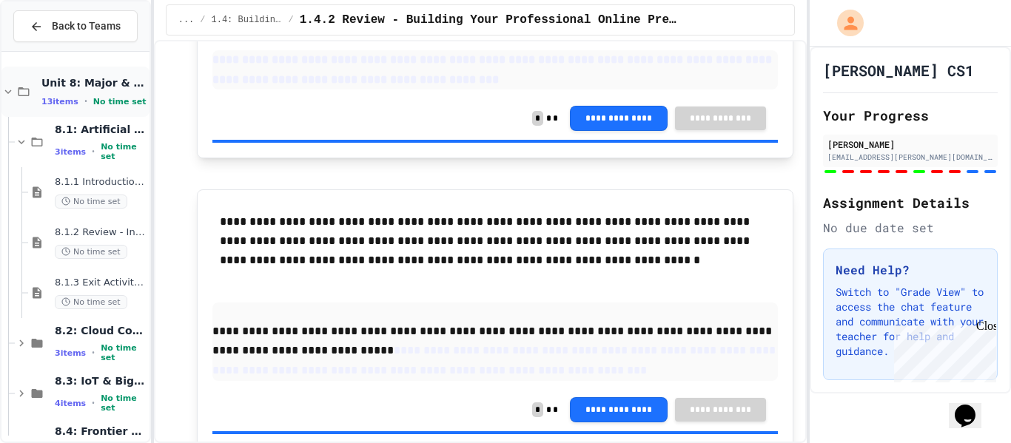
click at [73, 84] on span "Unit 8: Major & Emerging Technologies" at bounding box center [93, 82] width 105 height 13
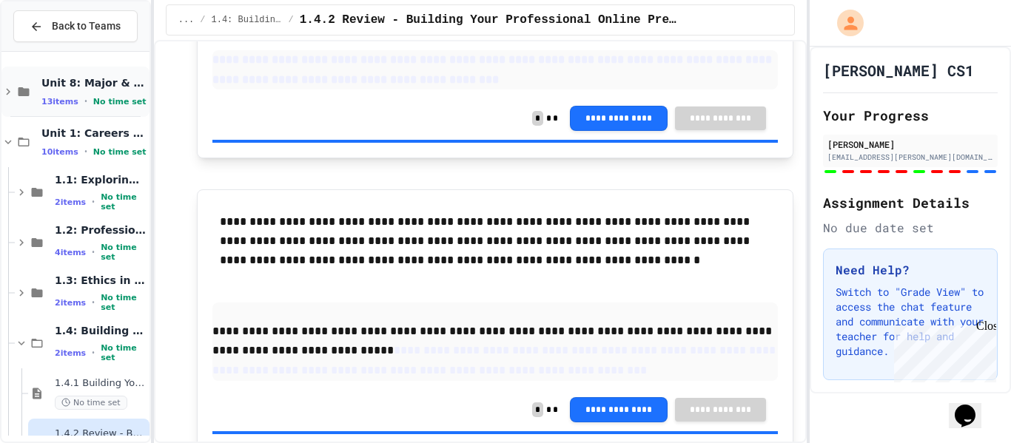
click at [73, 86] on span "Unit 8: Major & Emerging Technologies" at bounding box center [93, 82] width 105 height 13
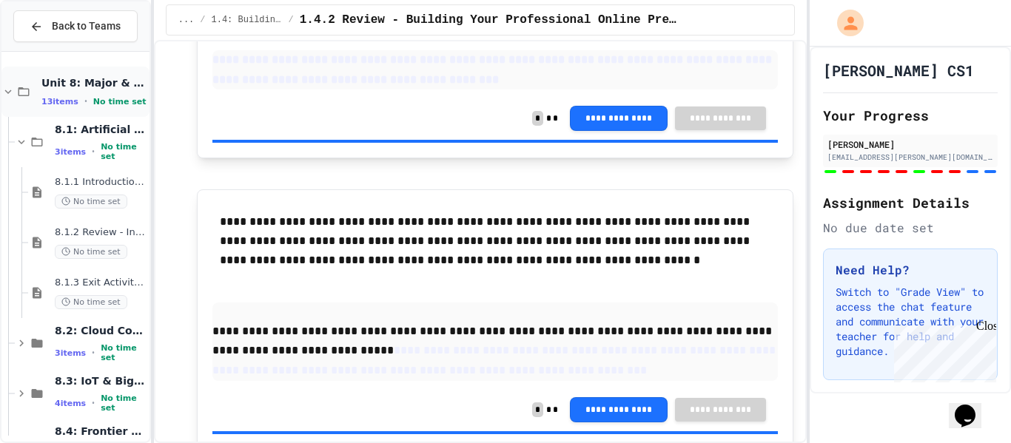
click at [72, 90] on div "Unit 8: Major & Emerging Technologies 13 items • No time set" at bounding box center [93, 91] width 105 height 31
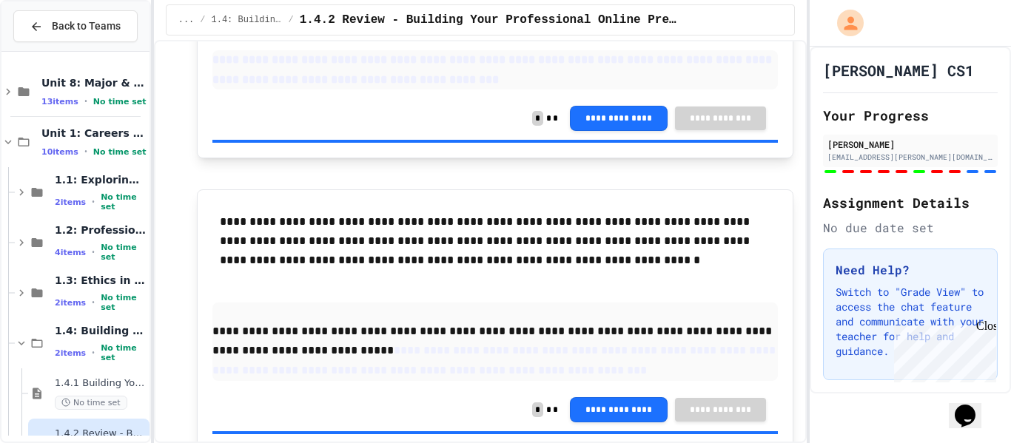
click at [72, 90] on div "Unit 8: Major & Emerging Technologies 13 items • No time set" at bounding box center [93, 91] width 105 height 31
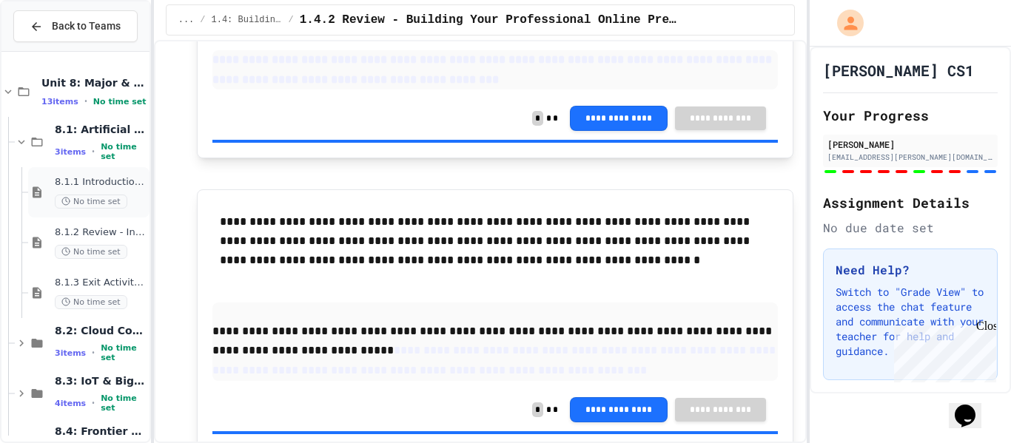
click at [79, 182] on span "8.1.1 Introduction to Artificial Intelligence" at bounding box center [101, 182] width 92 height 13
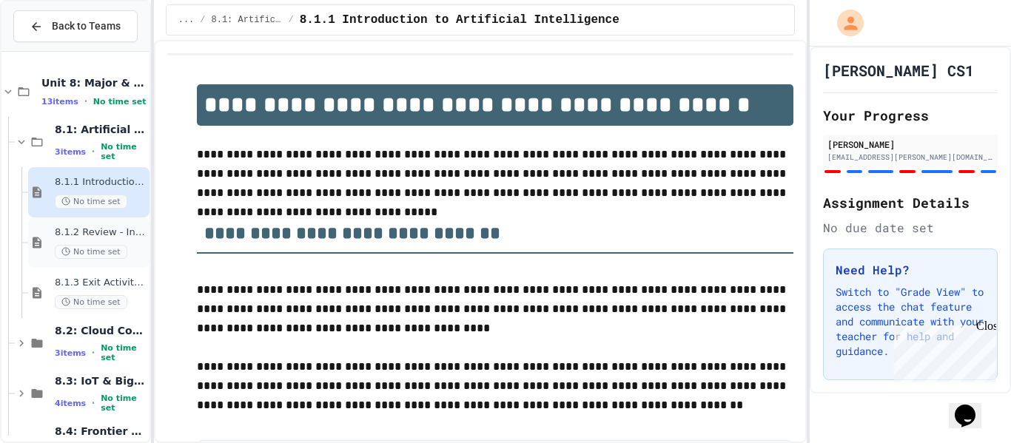
click at [78, 223] on div "8.1.2 Review - Introduction to Artificial Intelligence No time set" at bounding box center [88, 243] width 121 height 50
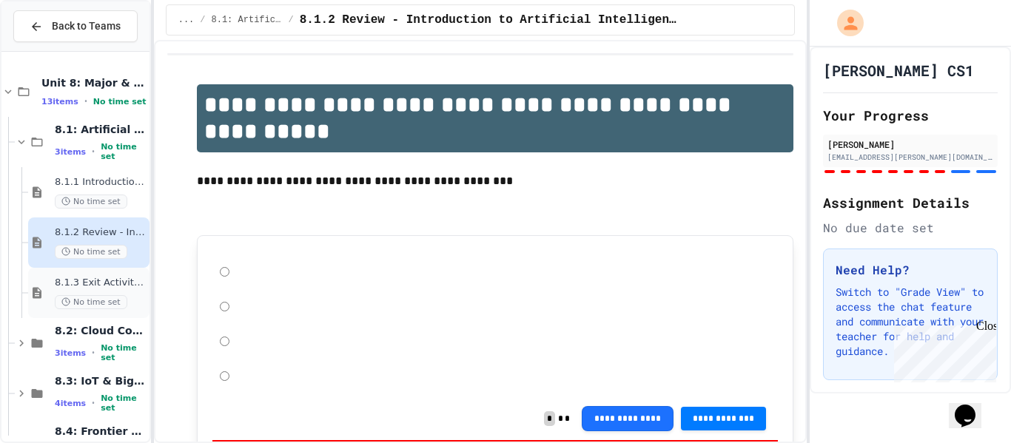
click at [93, 273] on div "8.1.3 Exit Activity - AI Detective No time set" at bounding box center [88, 293] width 121 height 50
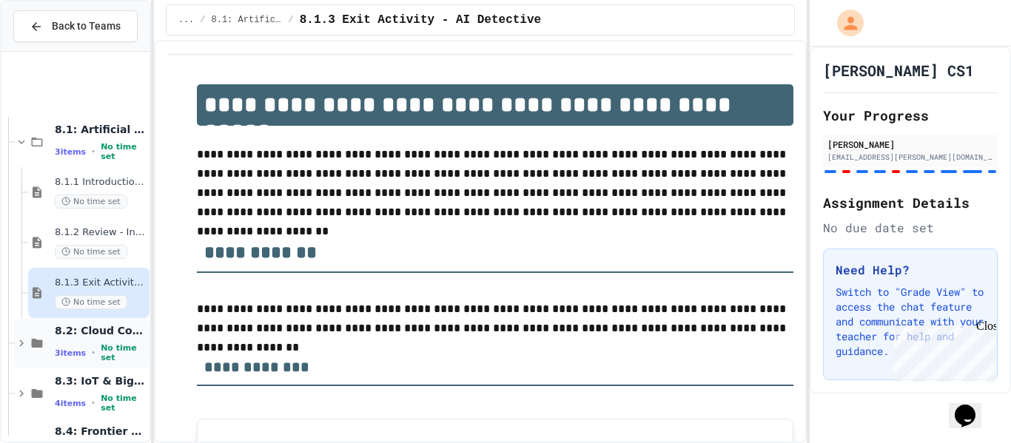
scroll to position [115, 0]
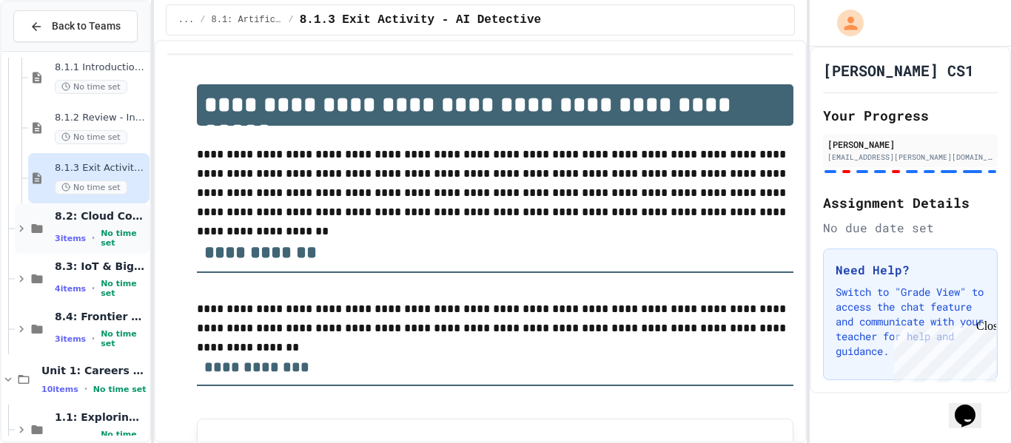
click at [81, 223] on span "8.2: Cloud Computing" at bounding box center [101, 216] width 92 height 13
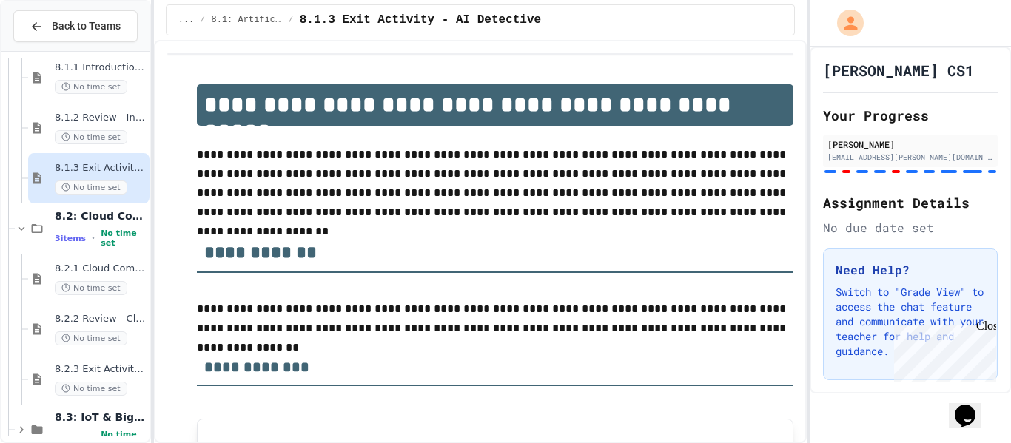
click at [81, 223] on span "8.2: Cloud Computing" at bounding box center [101, 216] width 92 height 13
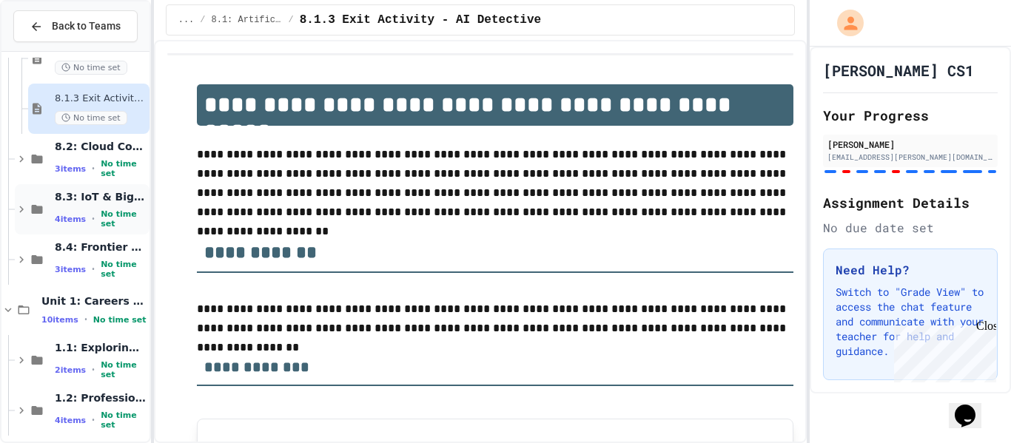
scroll to position [183, 0]
click at [100, 199] on span "8.3: IoT & Big Data" at bounding box center [101, 198] width 92 height 13
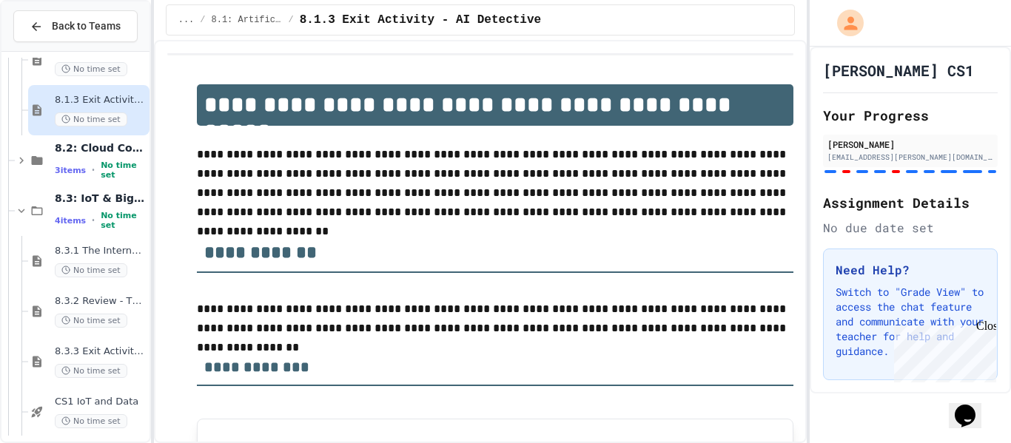
click at [100, 199] on span "8.3: IoT & Big Data" at bounding box center [101, 198] width 92 height 13
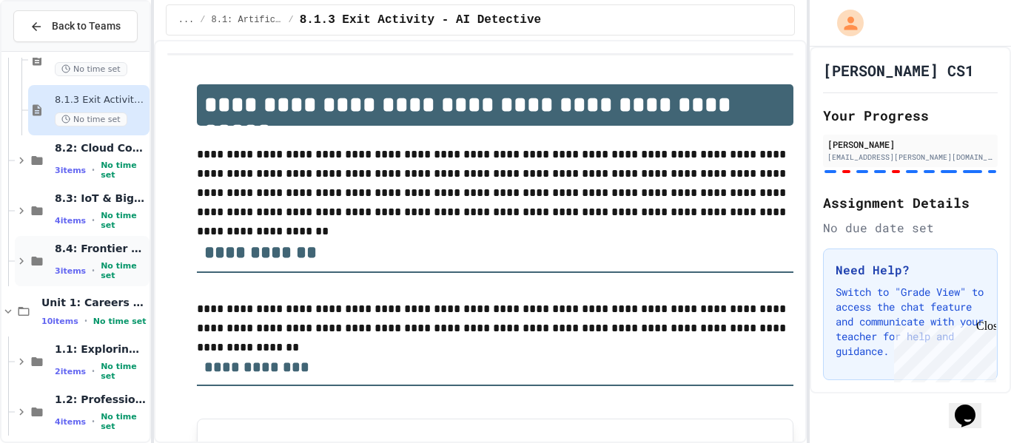
click at [88, 247] on span "8.4: Frontier Tech Spotlight" at bounding box center [101, 248] width 92 height 13
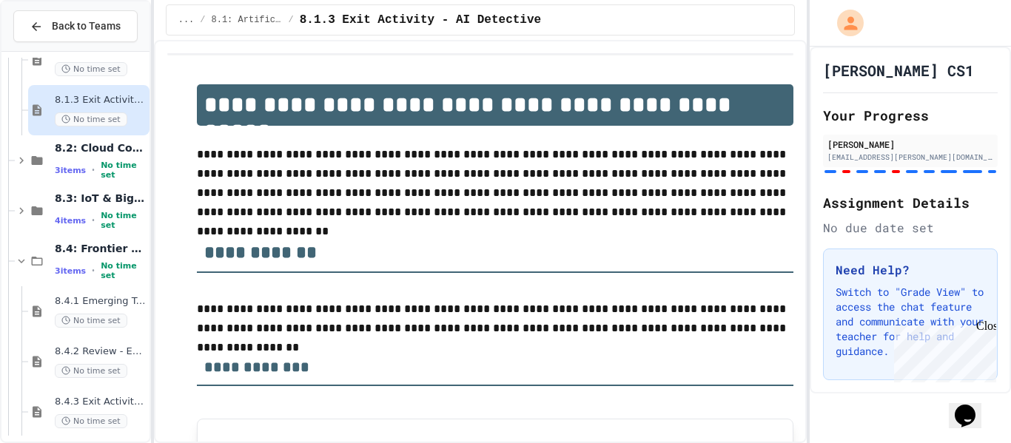
click at [88, 247] on span "8.4: Frontier Tech Spotlight" at bounding box center [101, 248] width 92 height 13
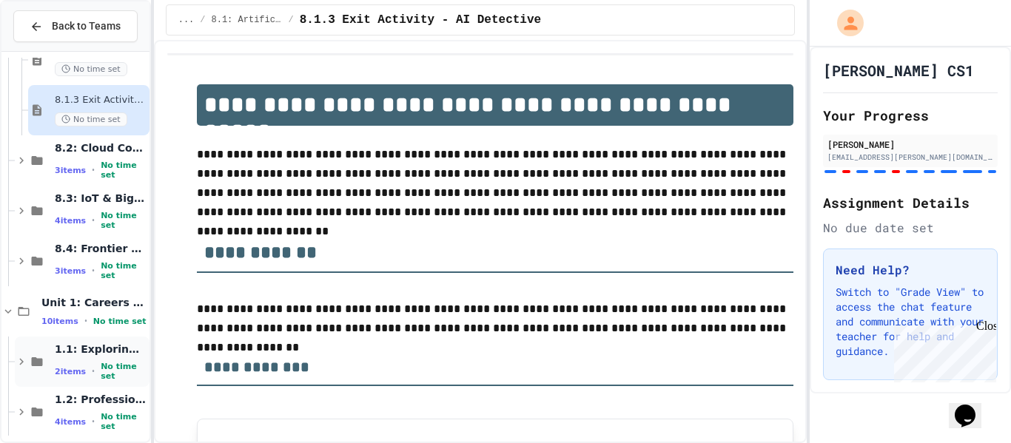
click at [87, 349] on span "1.1: Exploring CS Careers" at bounding box center [101, 349] width 92 height 13
click at [87, 348] on span "1.1: Exploring CS Careers" at bounding box center [101, 349] width 92 height 13
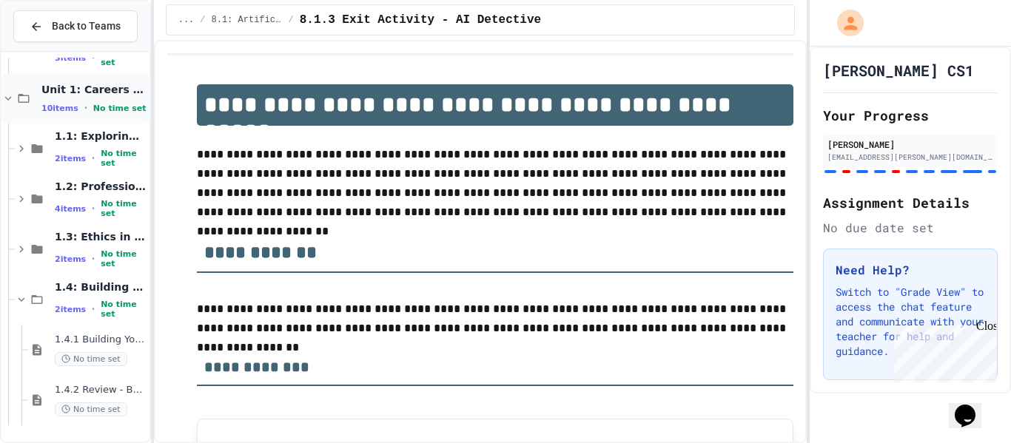
scroll to position [445, 0]
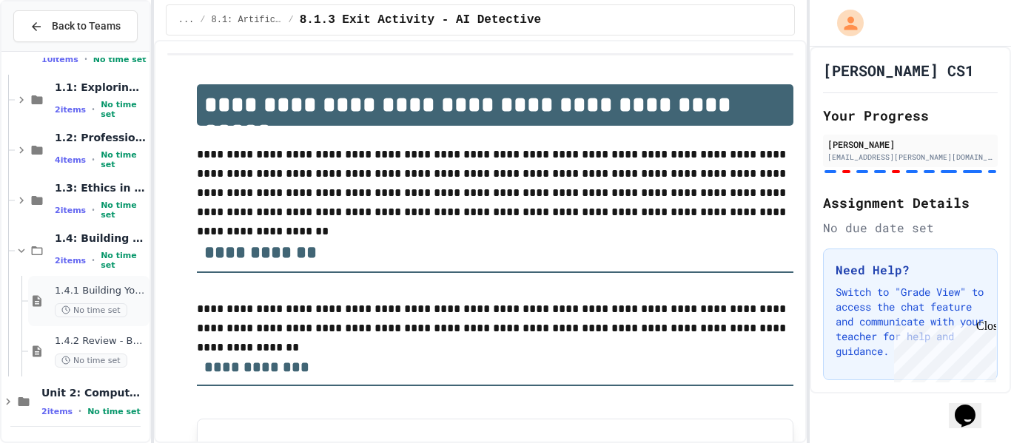
click at [94, 286] on span "1.4.1 Building Your Professional Online Presence" at bounding box center [101, 291] width 92 height 13
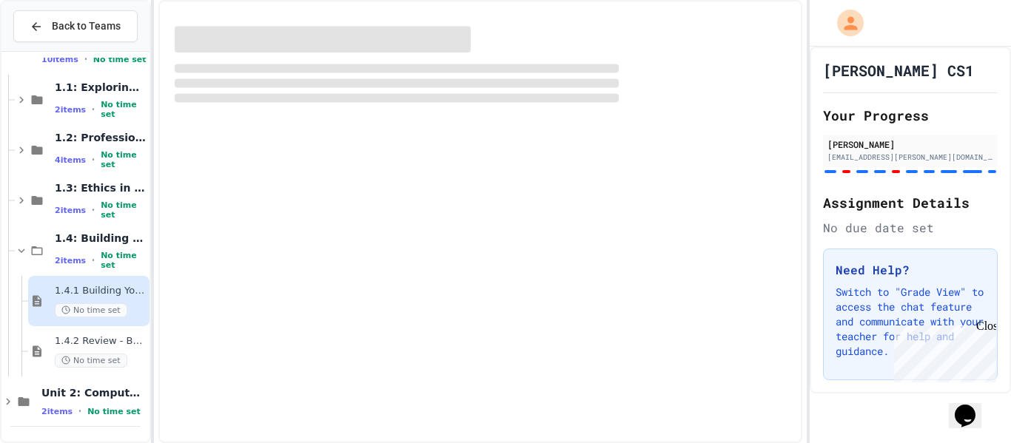
scroll to position [427, 0]
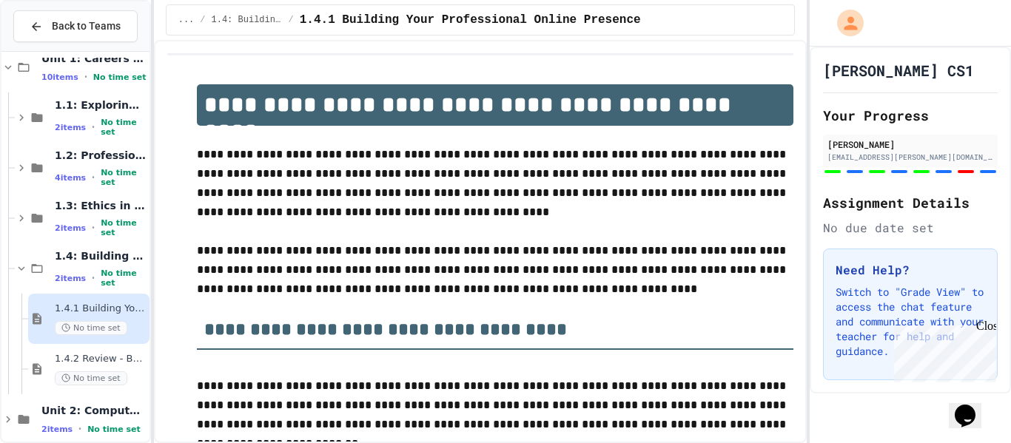
click at [87, 312] on span "1.4.1 Building Your Professional Online Presence" at bounding box center [101, 309] width 92 height 13
click at [107, 112] on span "1.1: Exploring CS Careers" at bounding box center [101, 104] width 92 height 13
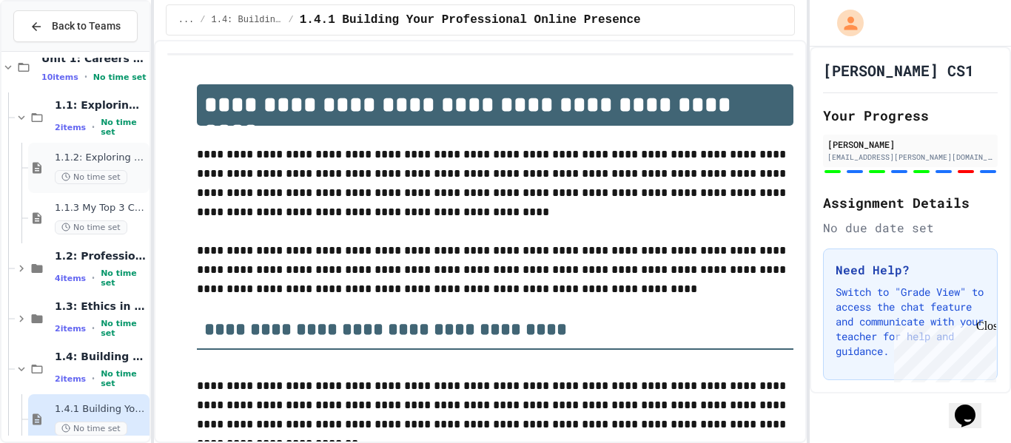
click at [104, 160] on span "1.1.2: Exploring CS Careers - Review" at bounding box center [101, 158] width 92 height 13
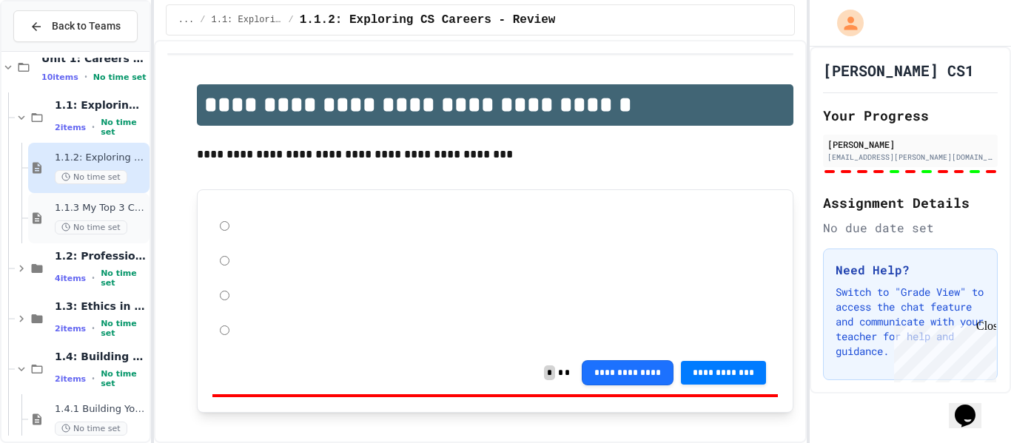
click at [93, 211] on span "1.1.3 My Top 3 CS Careers!" at bounding box center [101, 208] width 92 height 13
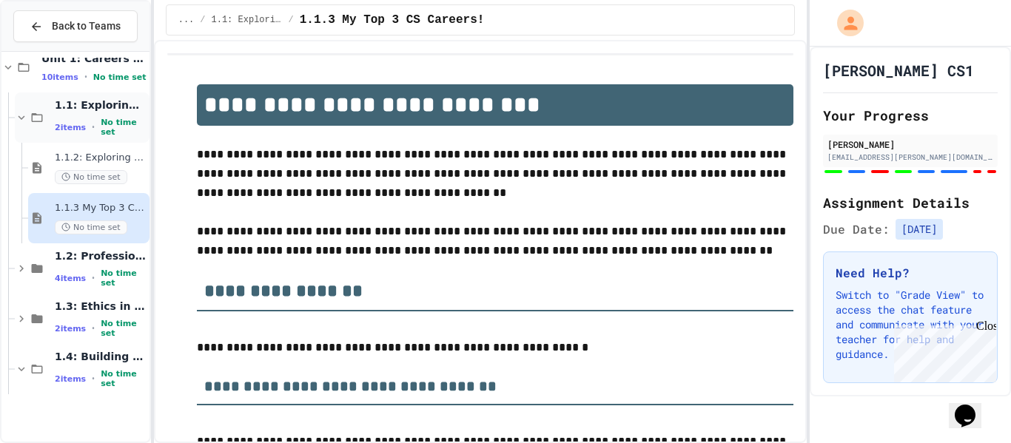
scroll to position [306, 0]
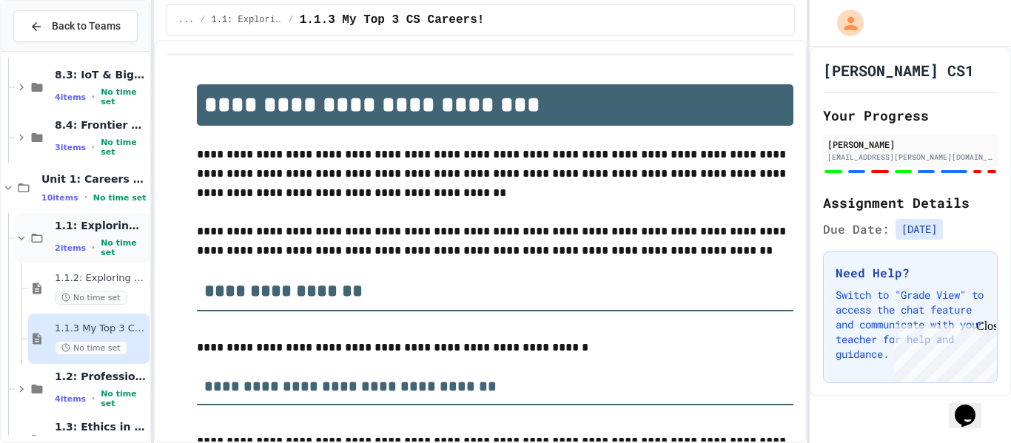
click at [78, 133] on div at bounding box center [75, 204] width 148 height 906
click at [82, 129] on span "8.4: Frontier Tech Spotlight" at bounding box center [101, 124] width 92 height 13
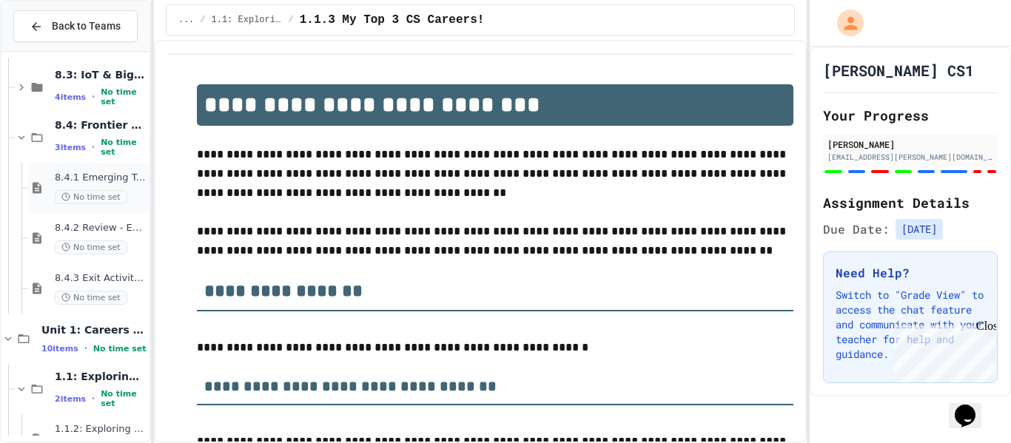
click at [95, 172] on span "8.4.1 Emerging Technologies: Shaping Our Digital Future" at bounding box center [101, 178] width 92 height 13
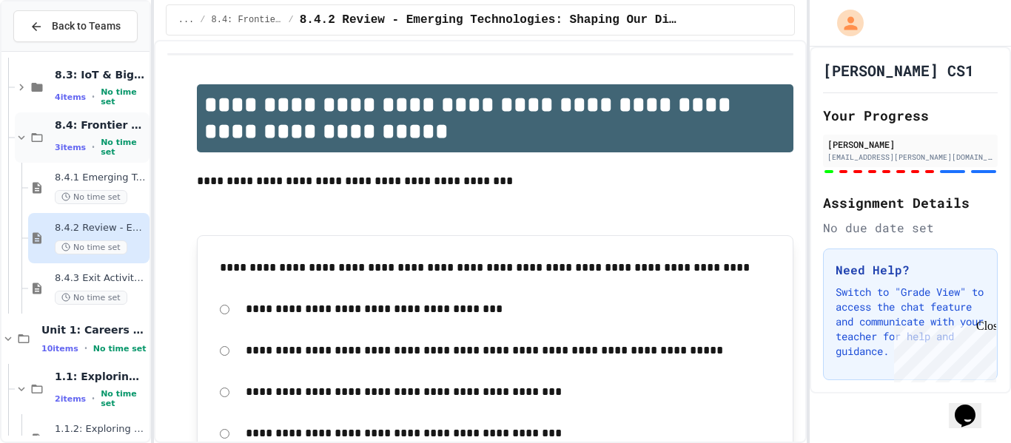
click at [97, 132] on span "8.4: Frontier Tech Spotlight" at bounding box center [101, 124] width 92 height 13
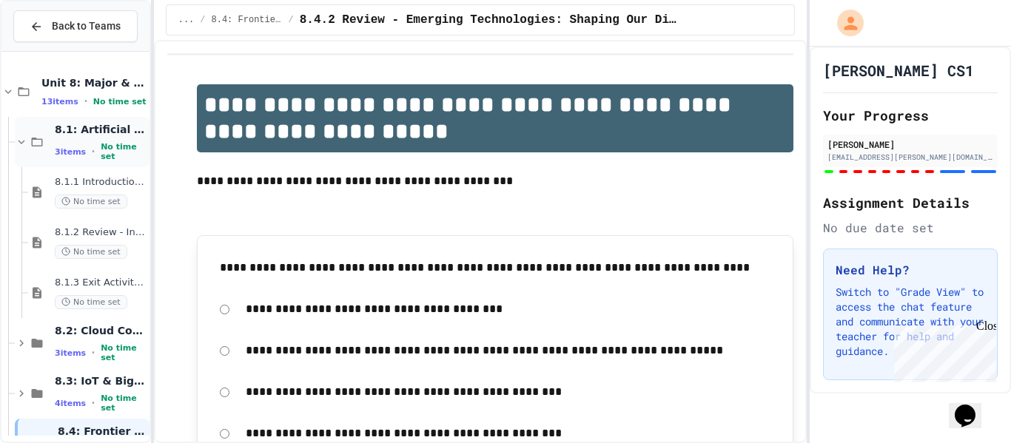
click at [76, 127] on span "8.1: Artificial Intelligence Basics" at bounding box center [101, 129] width 92 height 13
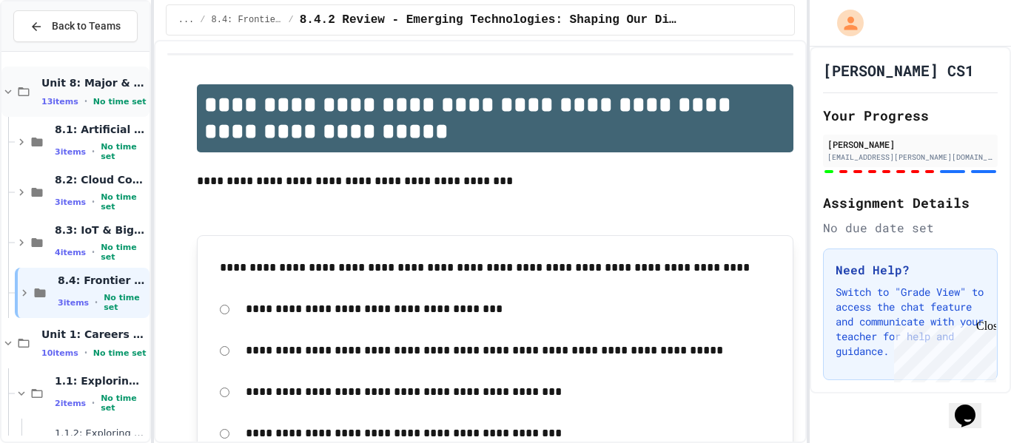
click at [81, 84] on span "Unit 8: Major & Emerging Technologies" at bounding box center [93, 82] width 105 height 13
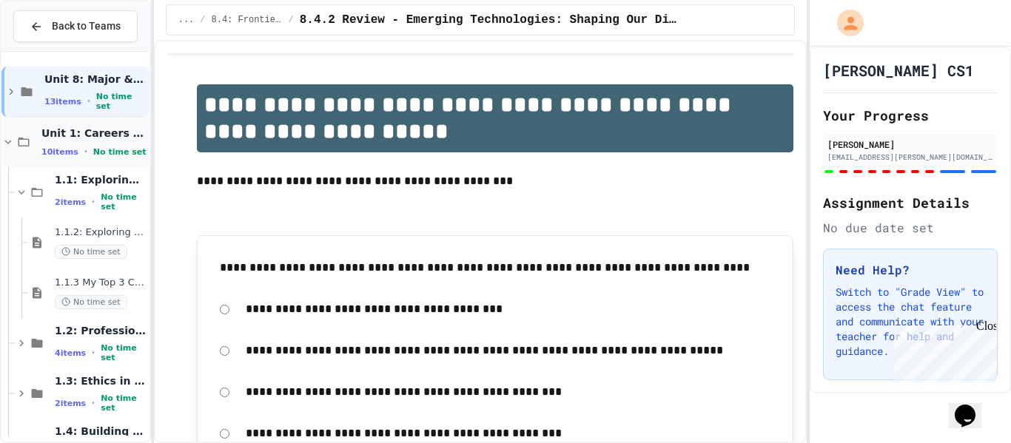
click at [79, 137] on span "Unit 1: Careers & Professionalism" at bounding box center [93, 133] width 105 height 13
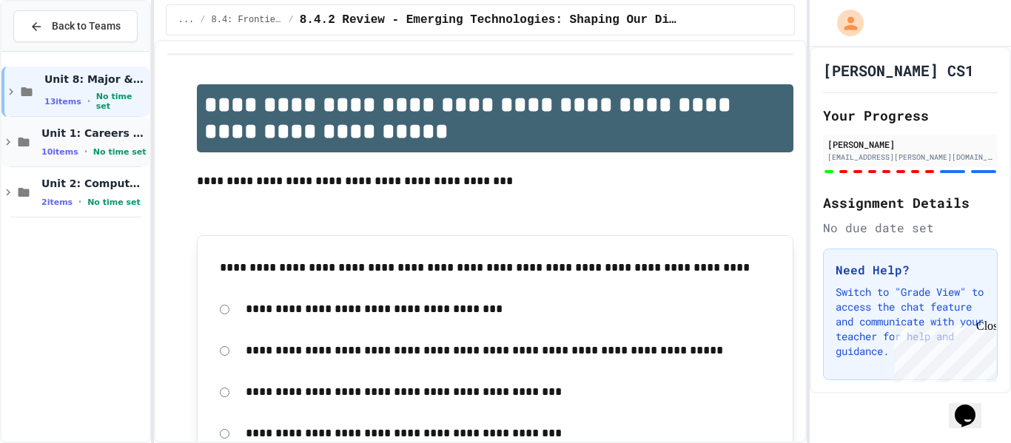
click at [79, 138] on span "Unit 1: Careers & Professionalism" at bounding box center [93, 133] width 105 height 13
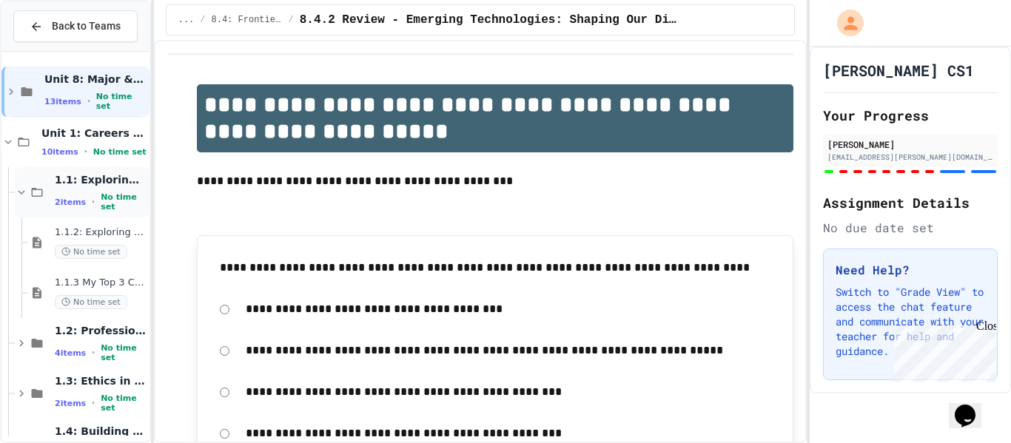
click at [81, 178] on span "1.1: Exploring CS Careers" at bounding box center [101, 179] width 92 height 13
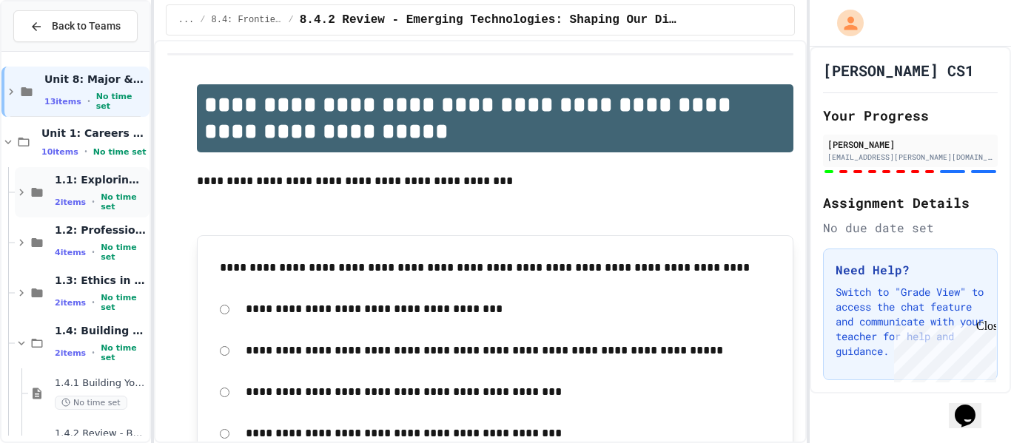
click at [80, 178] on span "1.1: Exploring CS Careers" at bounding box center [101, 179] width 92 height 13
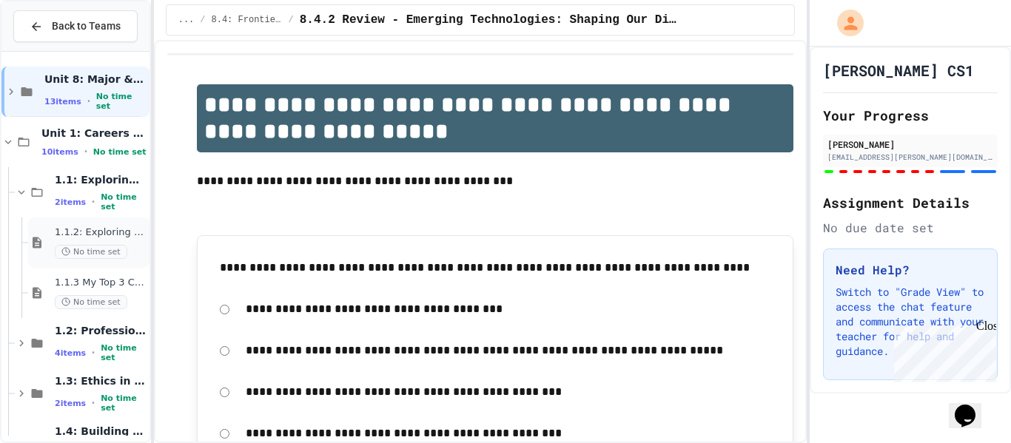
click at [93, 238] on span "1.1.2: Exploring CS Careers - Review" at bounding box center [101, 233] width 92 height 13
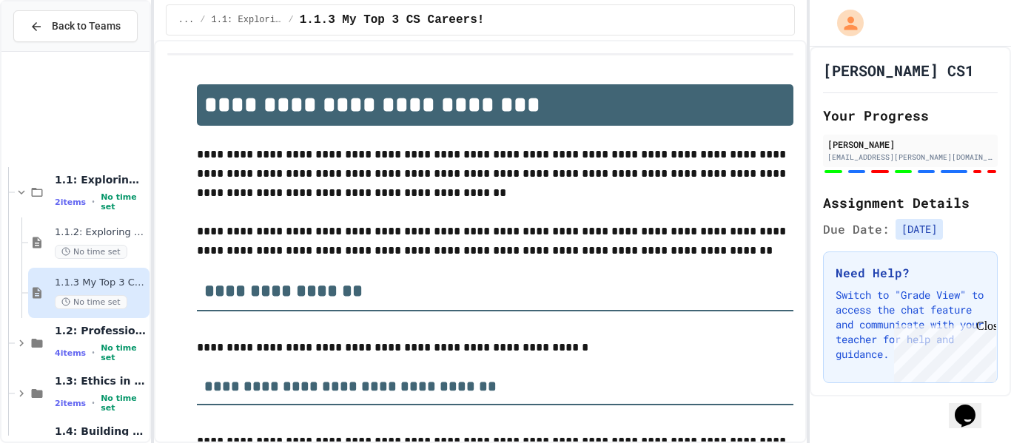
scroll to position [193, 0]
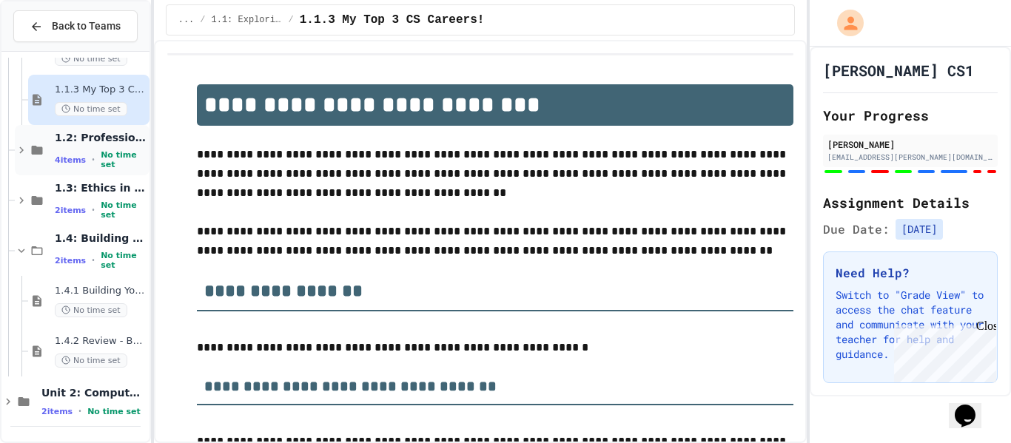
click at [90, 144] on span "1.2: Professional Communication" at bounding box center [101, 137] width 92 height 13
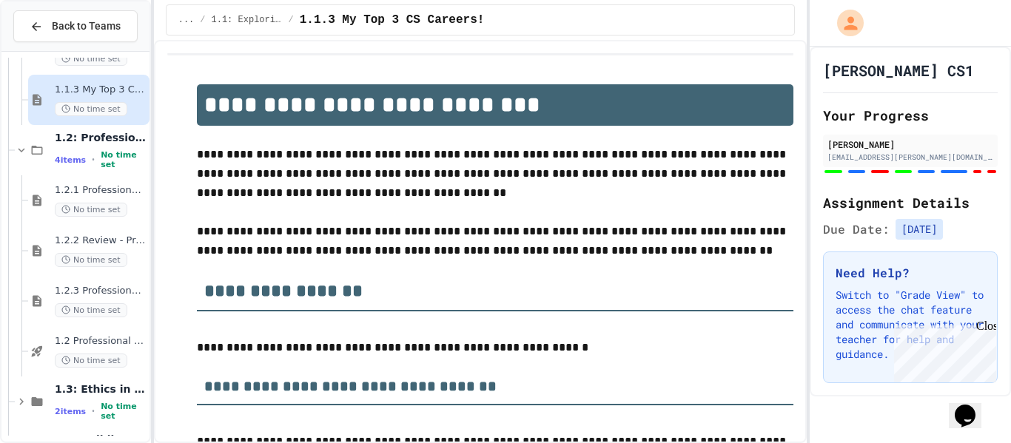
click at [90, 144] on span "1.2: Professional Communication" at bounding box center [101, 137] width 92 height 13
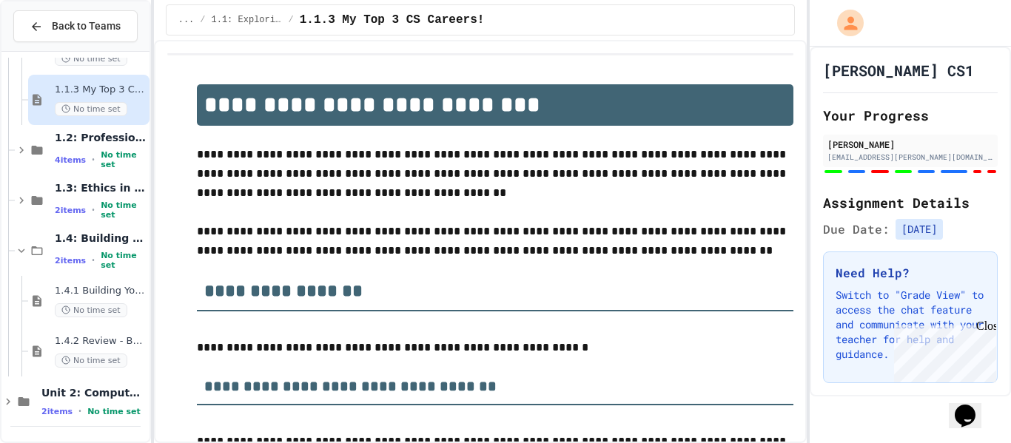
scroll to position [175, 0]
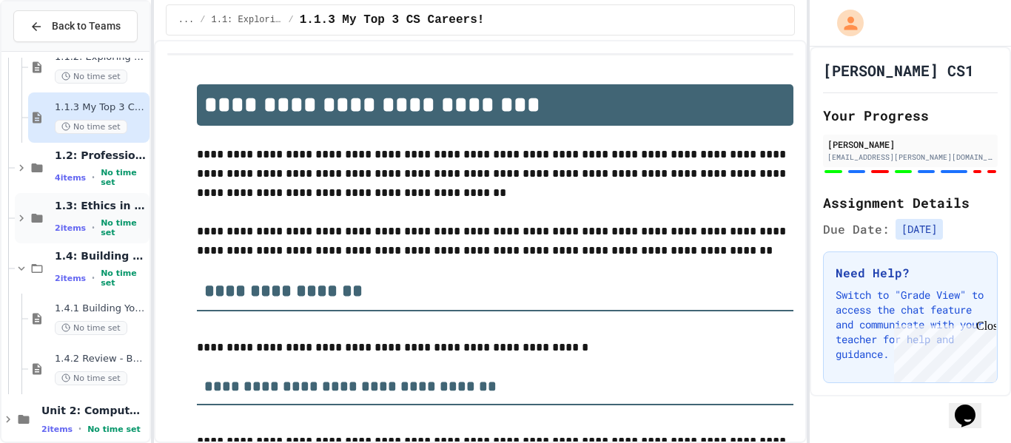
click at [93, 198] on div "1.3: Ethics in Computing 2 items • No time set" at bounding box center [82, 218] width 135 height 50
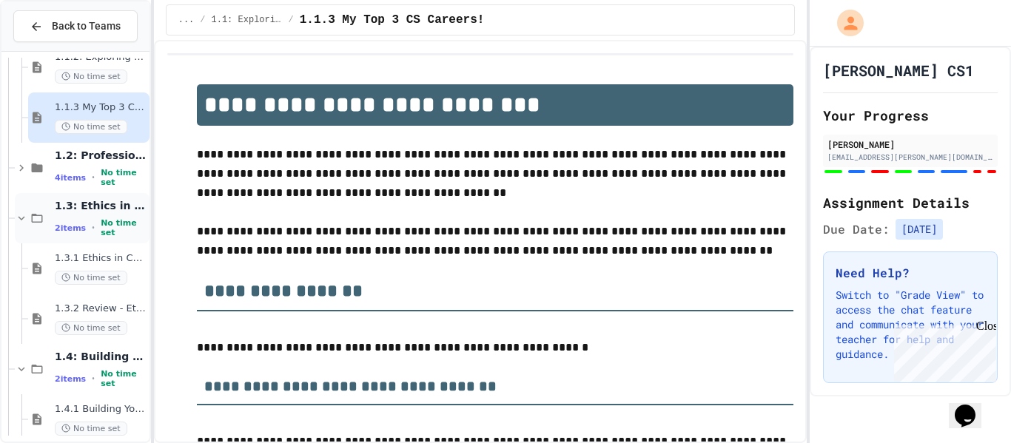
click at [93, 199] on div "1.3: Ethics in Computing 2 items • No time set" at bounding box center [82, 218] width 135 height 50
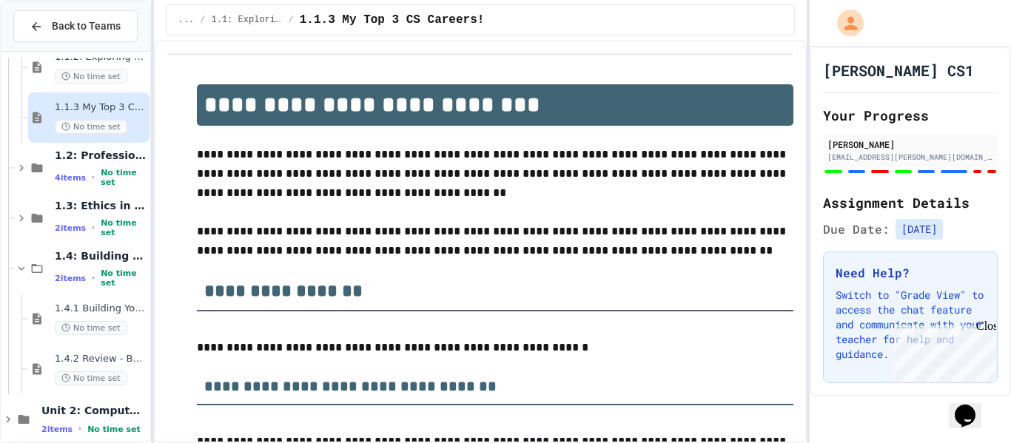
scroll to position [193, 0]
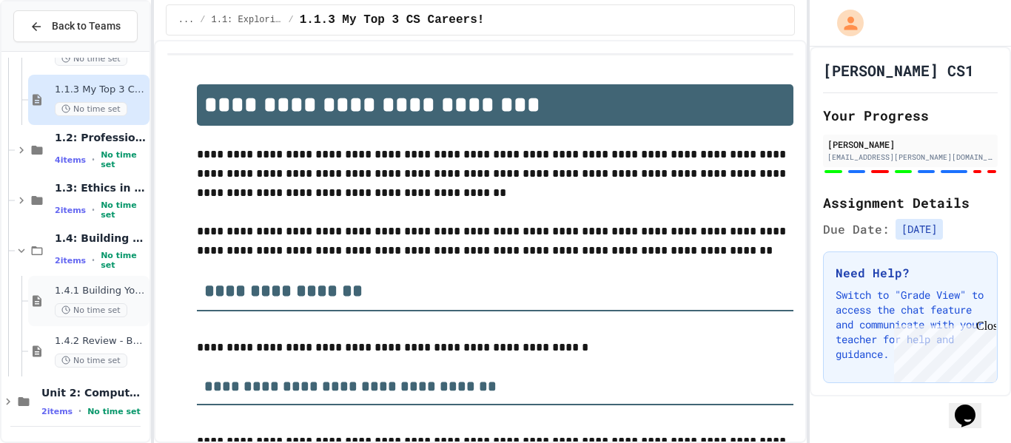
click at [84, 295] on span "1.4.1 Building Your Professional Online Presence" at bounding box center [101, 291] width 92 height 13
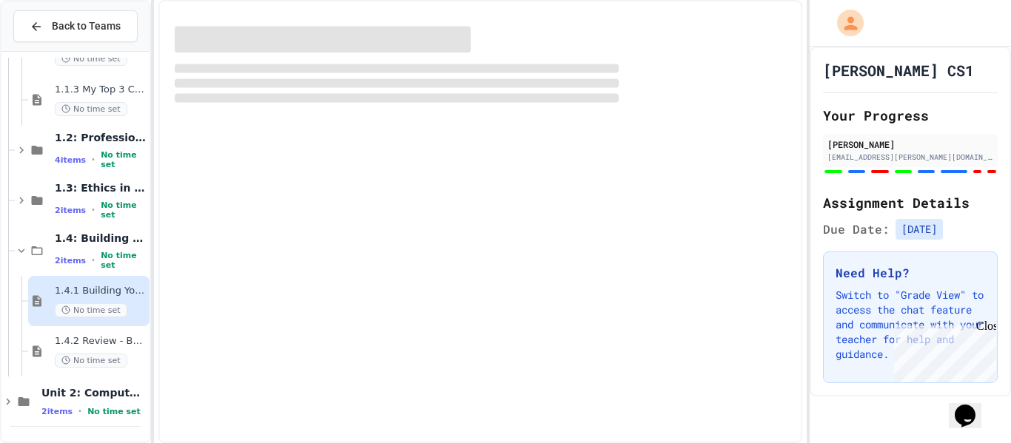
scroll to position [175, 0]
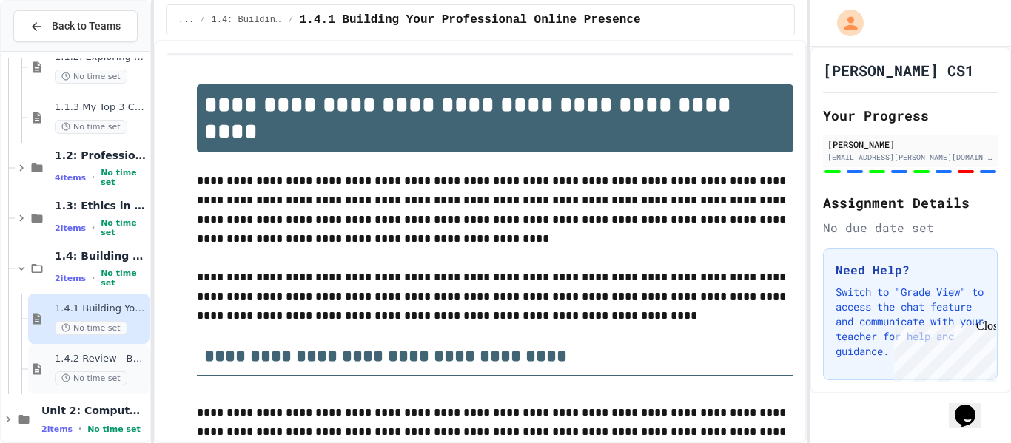
click at [93, 359] on span "1.4.2 Review - Building Your Professional Online Presence" at bounding box center [101, 359] width 92 height 13
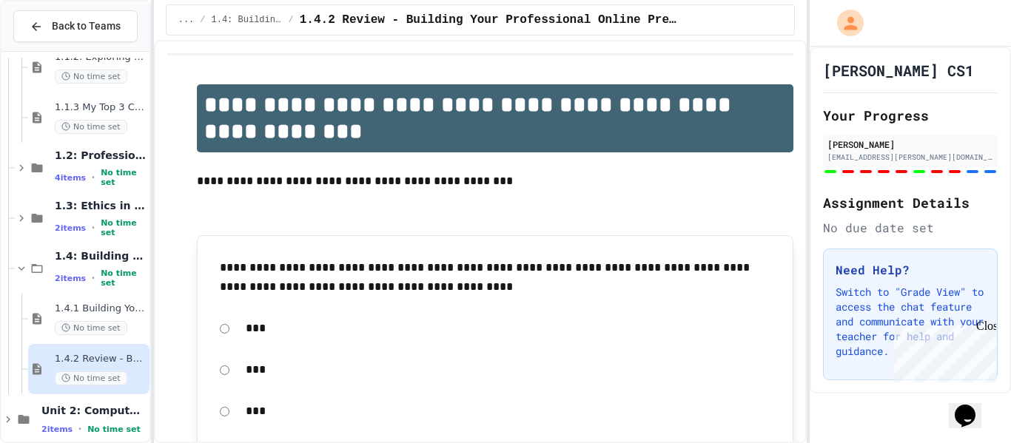
click at [104, 237] on div "1.1: Exploring CS Careers 2 items • No time set 1.1.2: Exploring CS Careers - R…" at bounding box center [75, 247] width 148 height 378
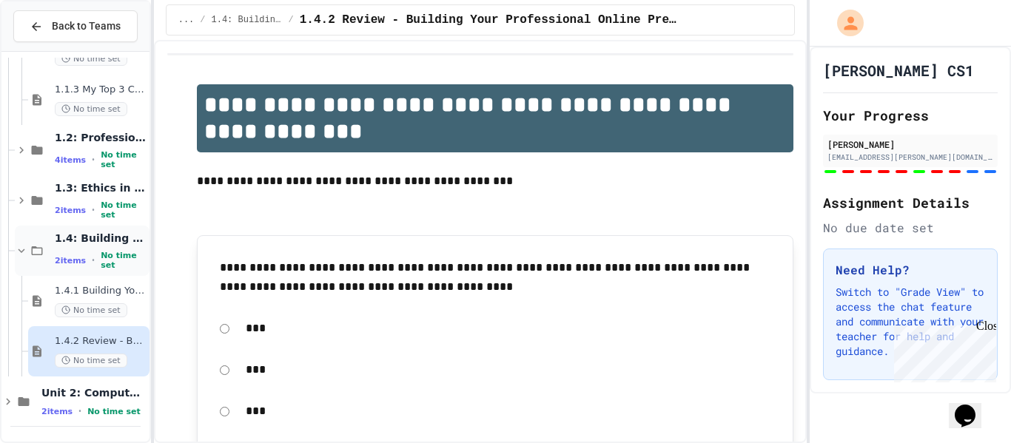
click at [104, 241] on span "1.4: Building an Online Presence" at bounding box center [101, 238] width 92 height 13
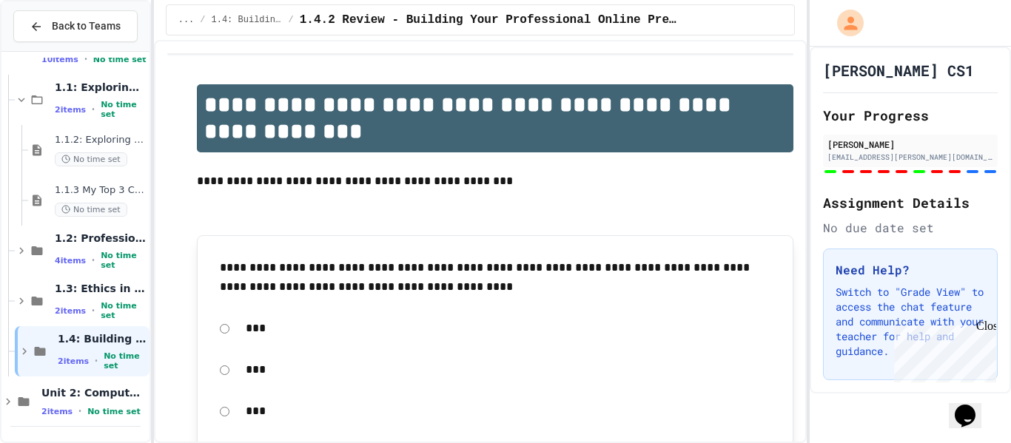
scroll to position [75, 0]
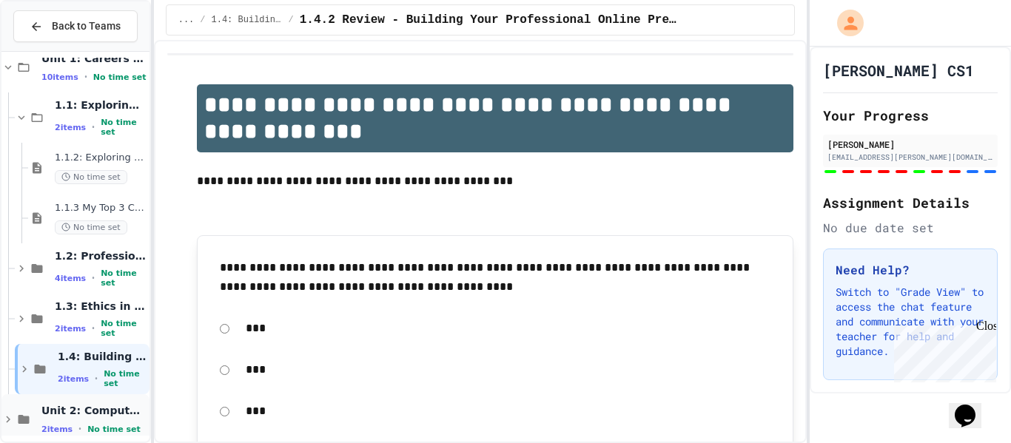
click at [73, 414] on span "Unit 2: Computational Thinking & Problem-Solving" at bounding box center [93, 410] width 105 height 13
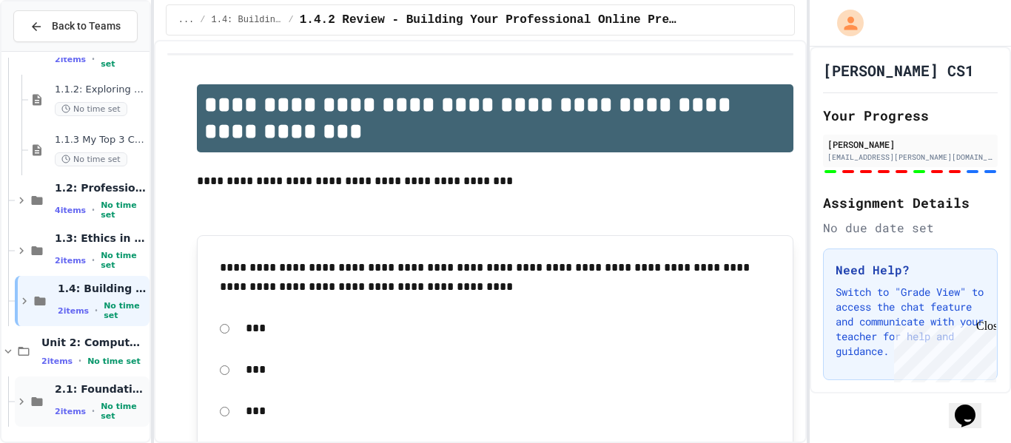
click at [79, 390] on span "2.1: Foundations of Computational Thinking" at bounding box center [101, 389] width 92 height 13
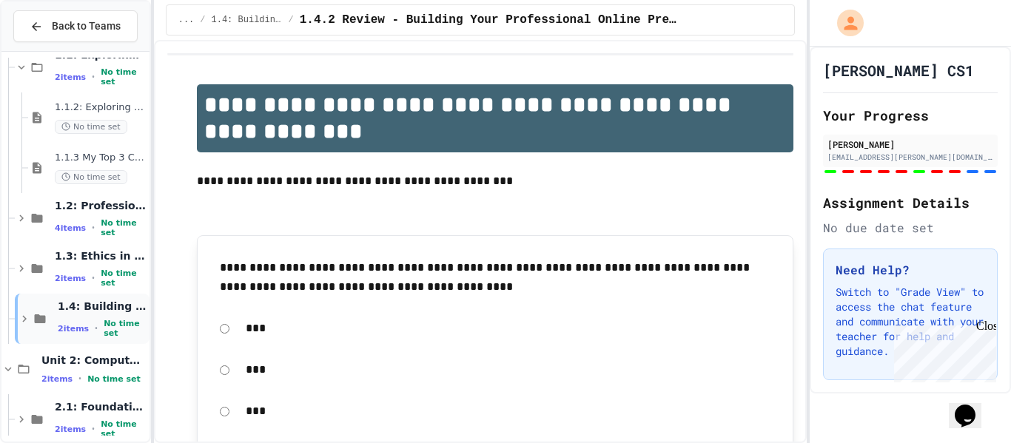
click at [81, 309] on span "1.4: Building an Online Presence" at bounding box center [102, 306] width 89 height 13
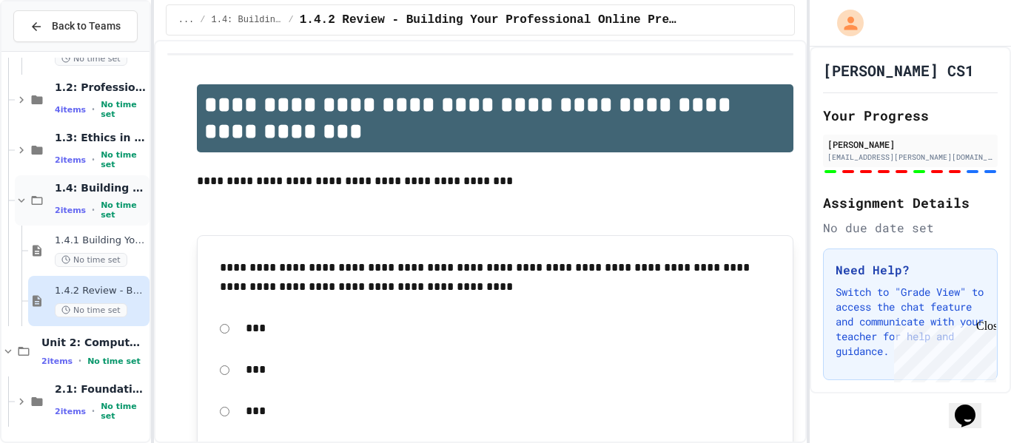
scroll to position [239, 0]
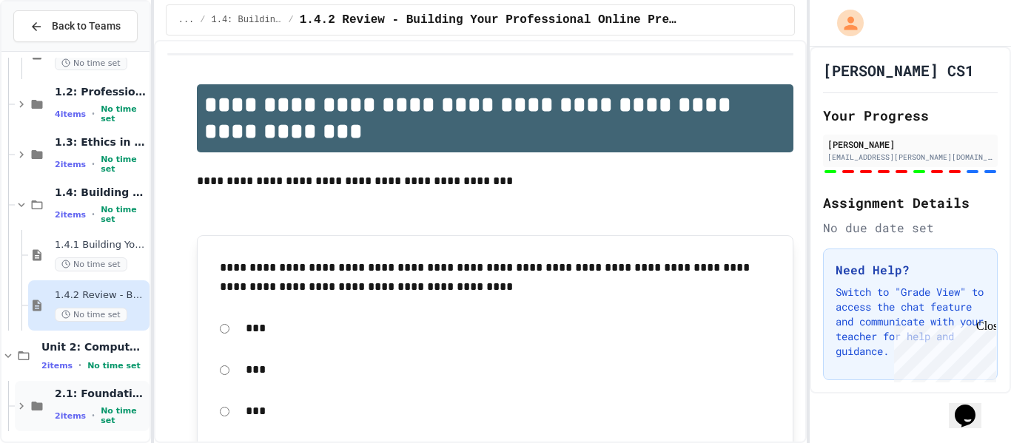
click at [81, 400] on span "2.1: Foundations of Computational Thinking" at bounding box center [101, 393] width 92 height 13
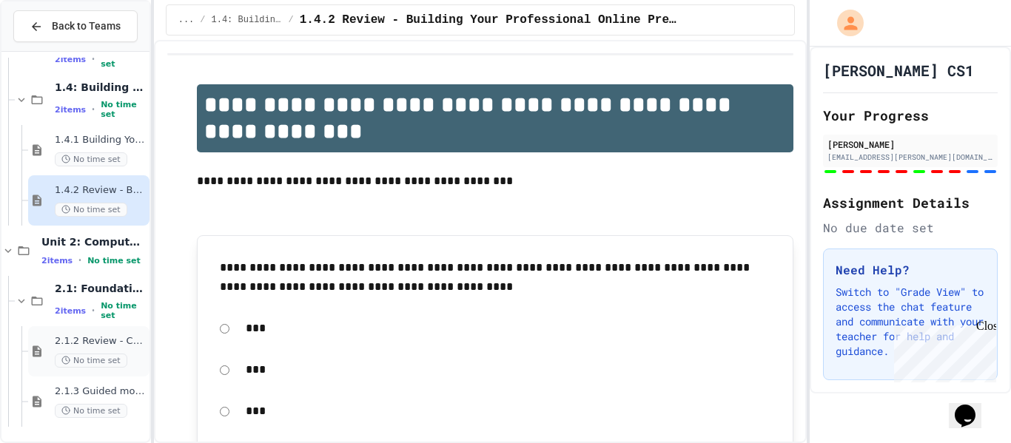
click at [73, 334] on div "2.1.2 Review - Computational Thinking and Problem Solving No time set" at bounding box center [88, 351] width 121 height 50
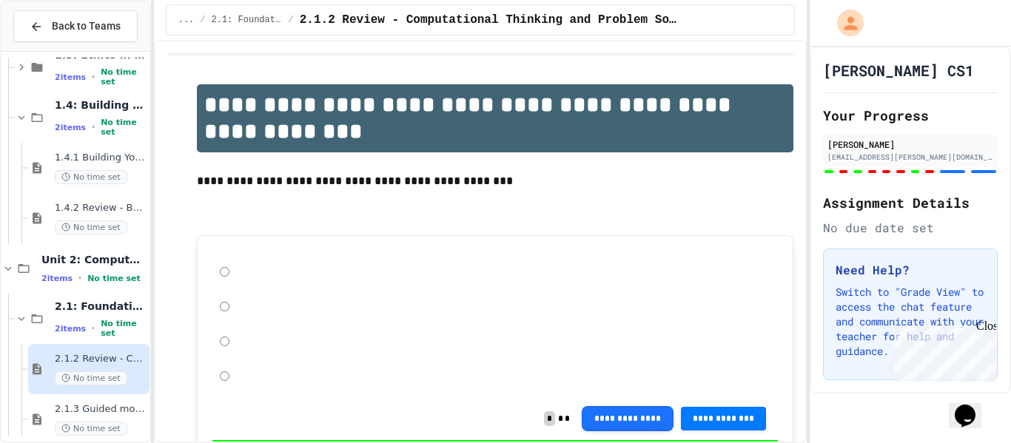
click at [92, 406] on span "2.1.3 Guided morning routine flowchart" at bounding box center [101, 409] width 92 height 13
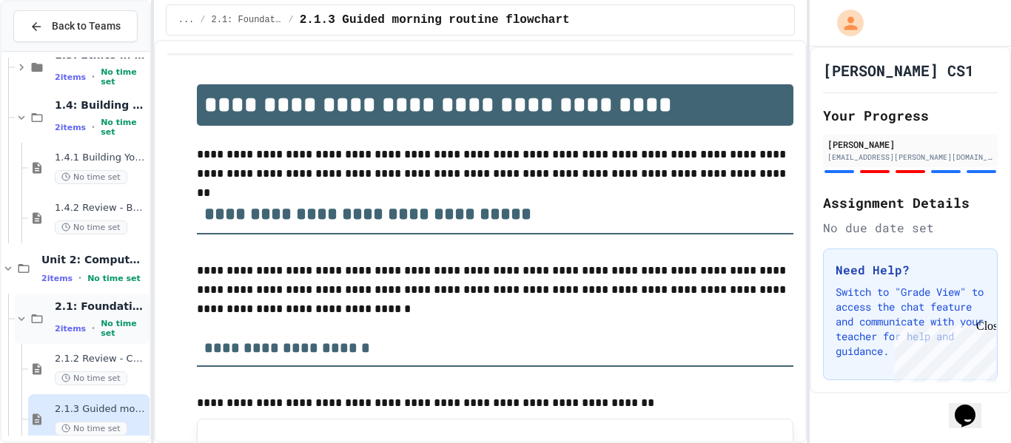
click at [79, 318] on div "2.1: Foundations of Computational Thinking 2 items • No time set" at bounding box center [101, 319] width 92 height 39
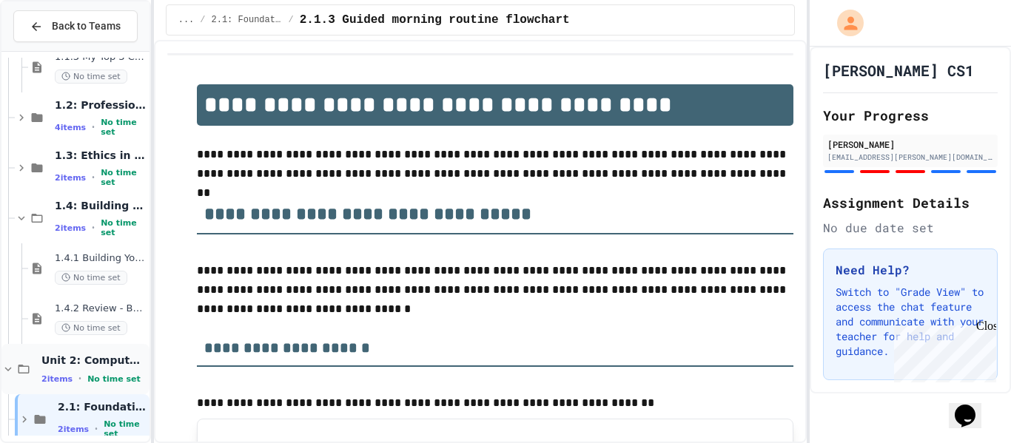
click at [76, 366] on span "Unit 2: Computational Thinking & Problem-Solving" at bounding box center [93, 360] width 105 height 13
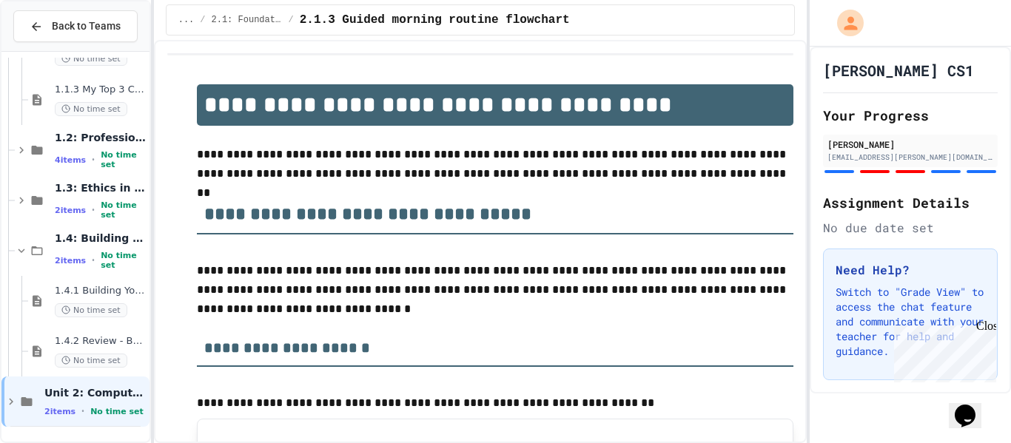
scroll to position [175, 0]
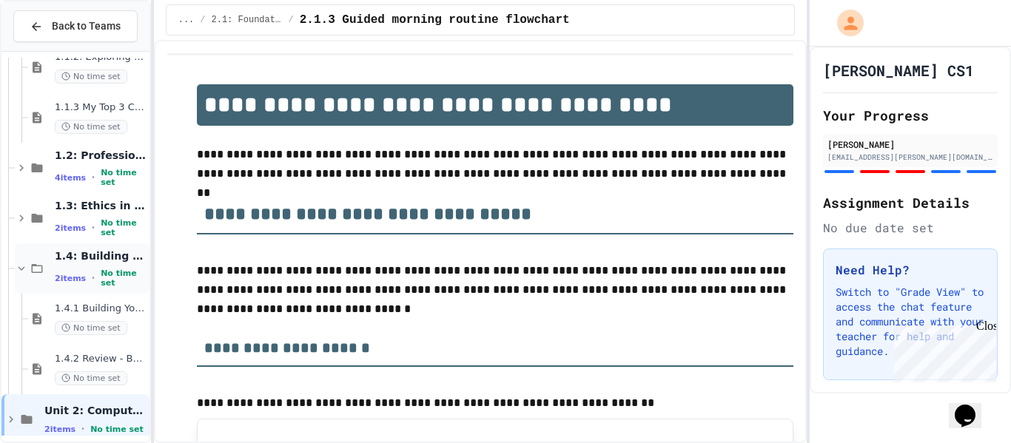
click at [80, 248] on div "1.4: Building an Online Presence 2 items • No time set" at bounding box center [82, 269] width 135 height 50
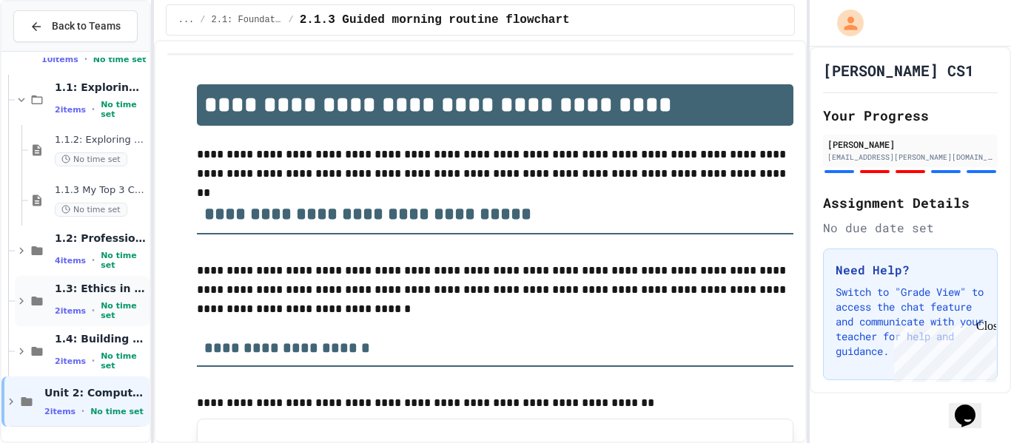
scroll to position [0, 0]
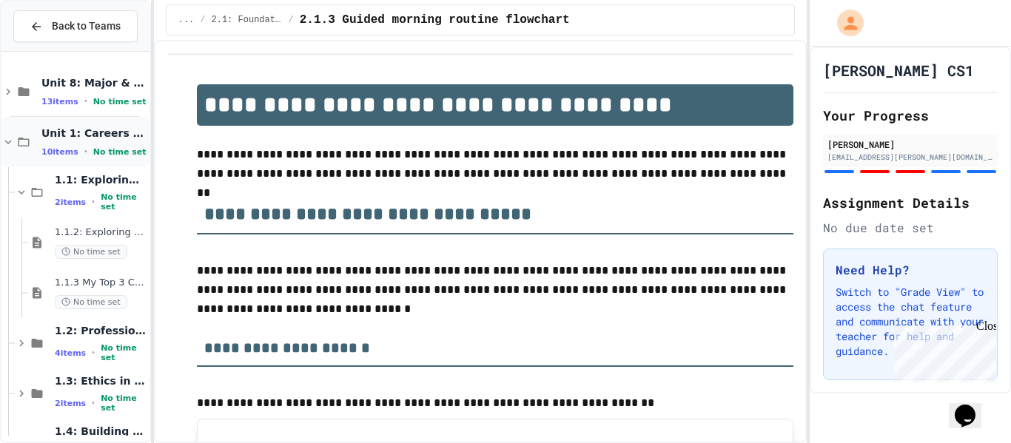
click at [88, 134] on span "Unit 1: Careers & Professionalism" at bounding box center [93, 133] width 105 height 13
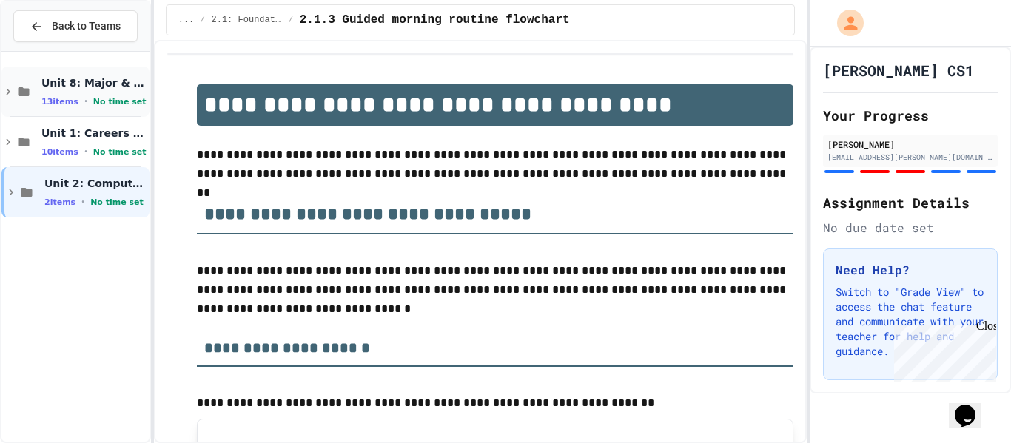
click at [76, 81] on span "Unit 8: Major & Emerging Technologies" at bounding box center [93, 82] width 105 height 13
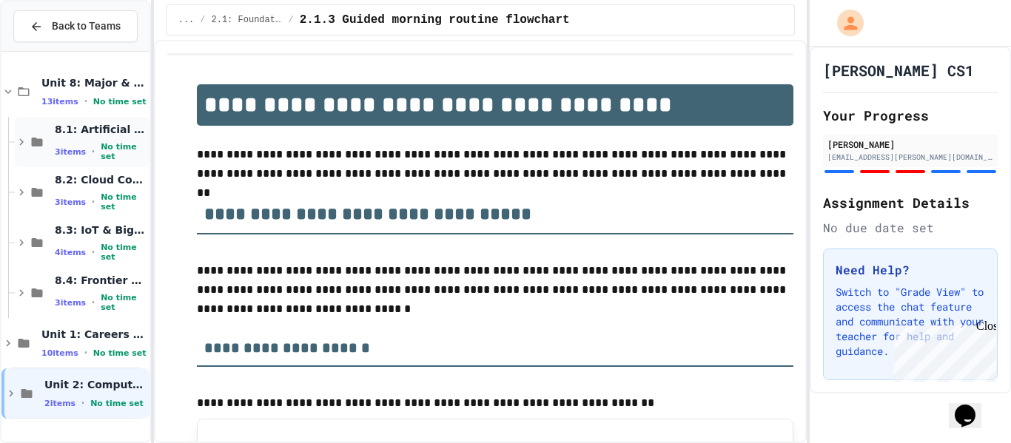
click at [95, 130] on span "8.1: Artificial Intelligence Basics" at bounding box center [101, 129] width 92 height 13
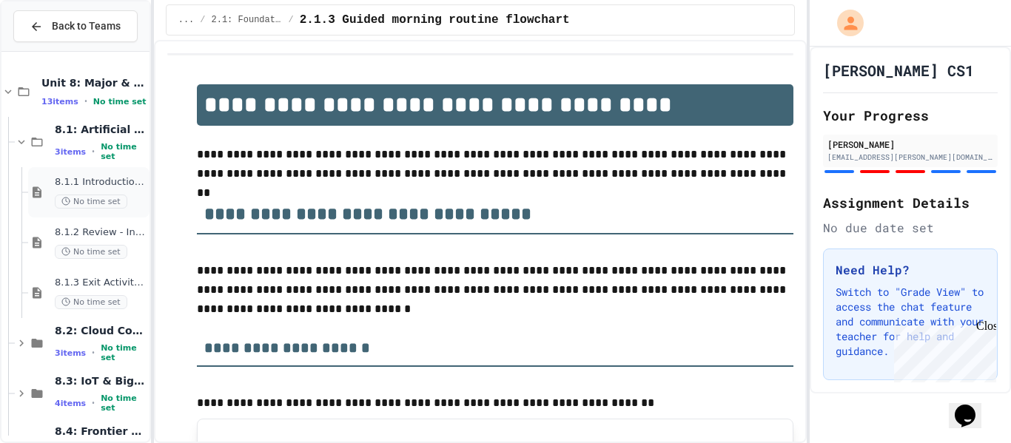
click at [101, 178] on span "8.1.1 Introduction to Artificial Intelligence" at bounding box center [101, 182] width 92 height 13
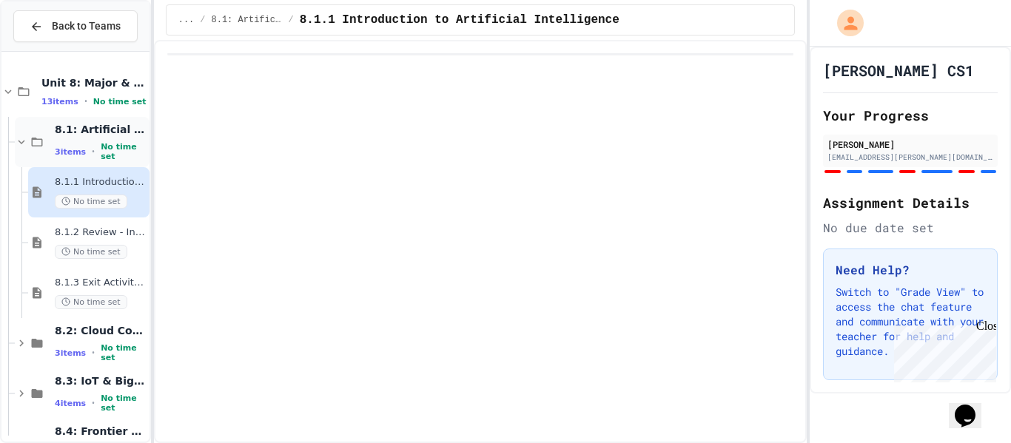
click at [95, 143] on div "8.1: Artificial Intelligence Basics 3 items • No time set" at bounding box center [101, 142] width 92 height 39
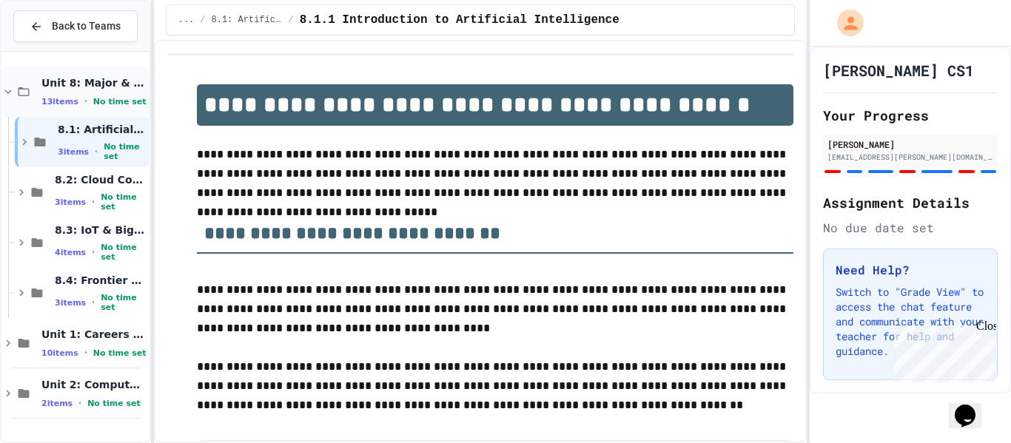
click at [88, 85] on span "Unit 8: Major & Emerging Technologies" at bounding box center [93, 82] width 105 height 13
